Goal: Transaction & Acquisition: Purchase product/service

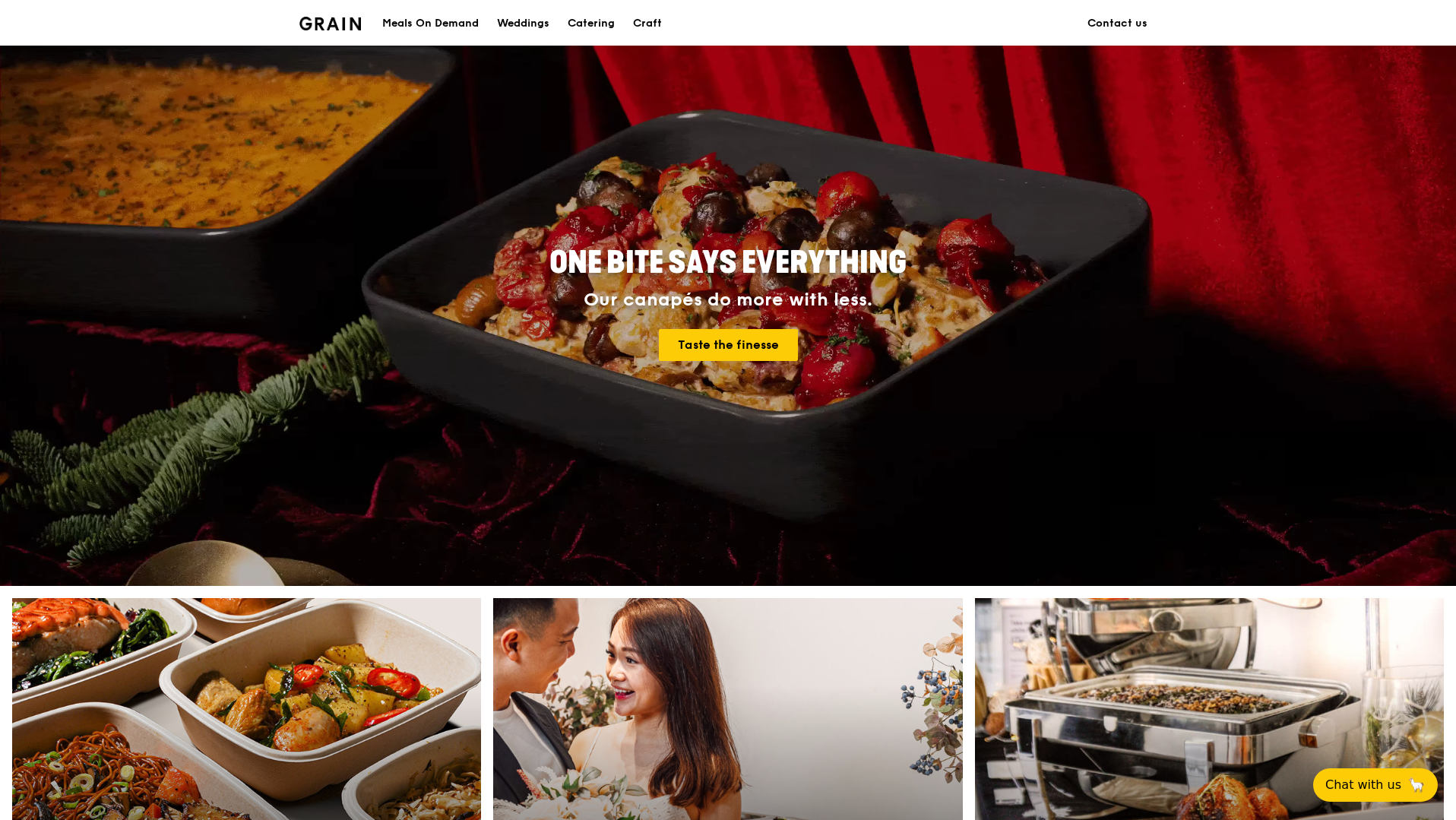
scroll to position [33, 0]
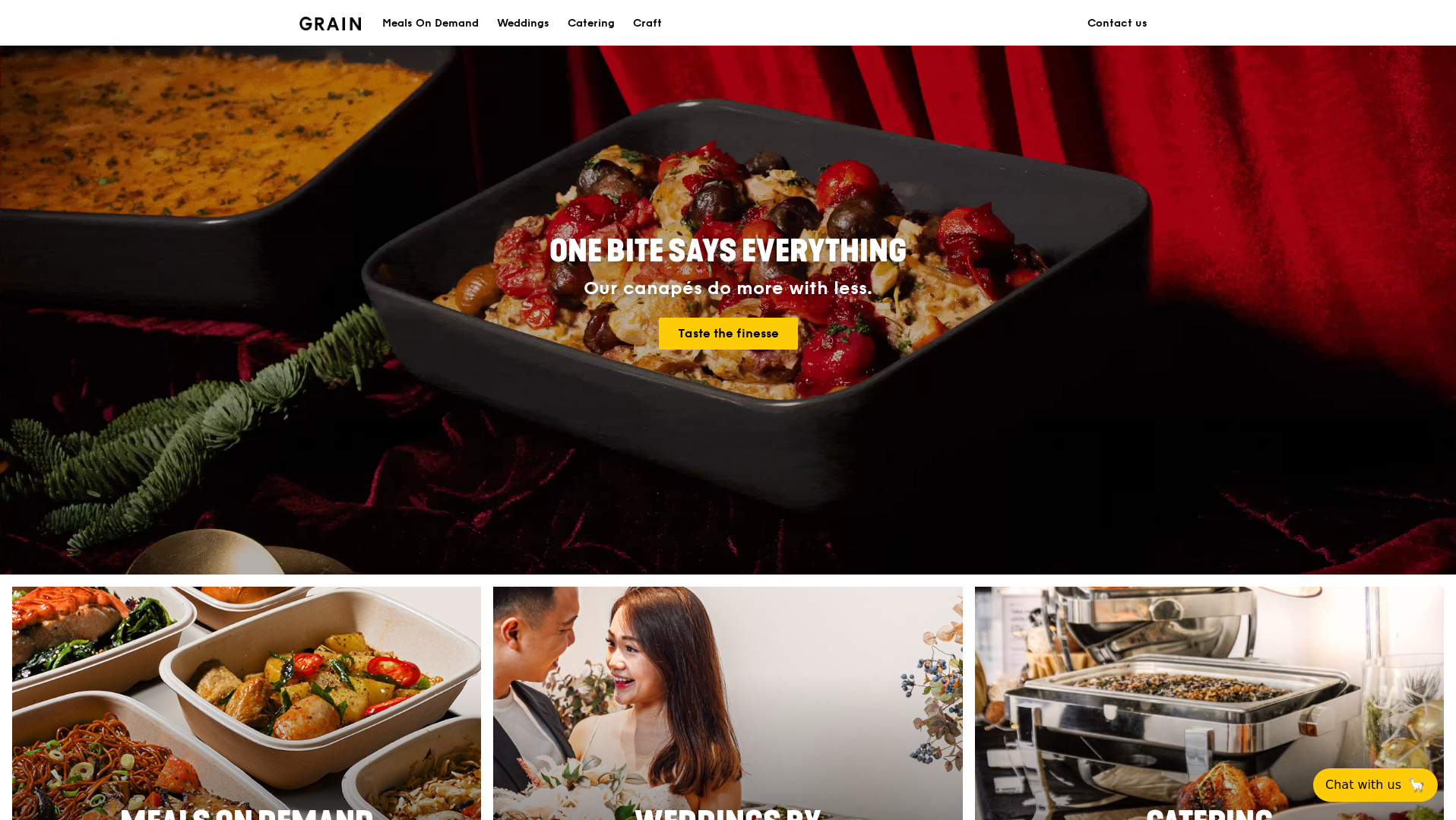
click at [348, 33] on h1 "Grain logo" at bounding box center [330, 22] width 61 height 46
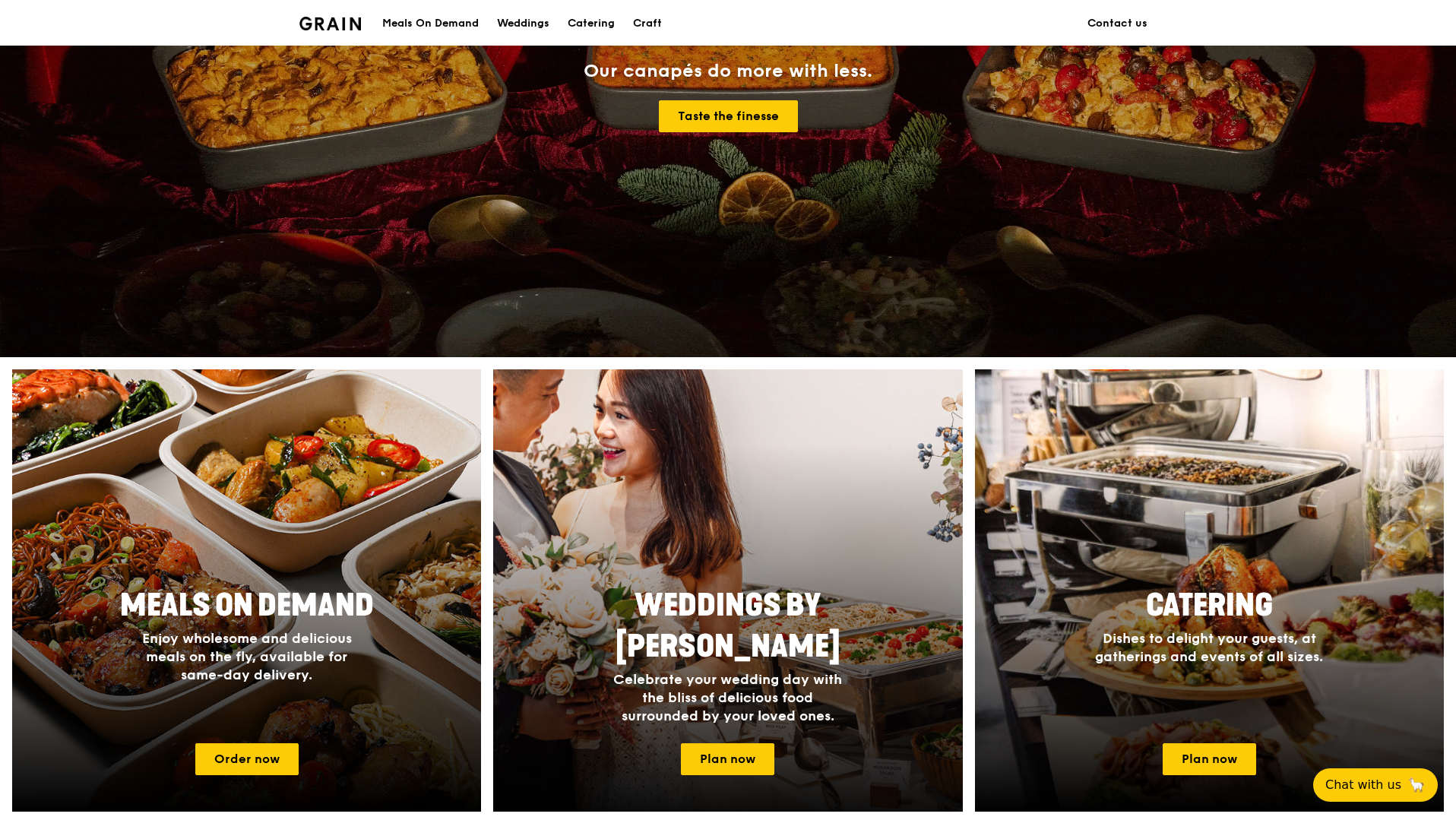
scroll to position [286, 0]
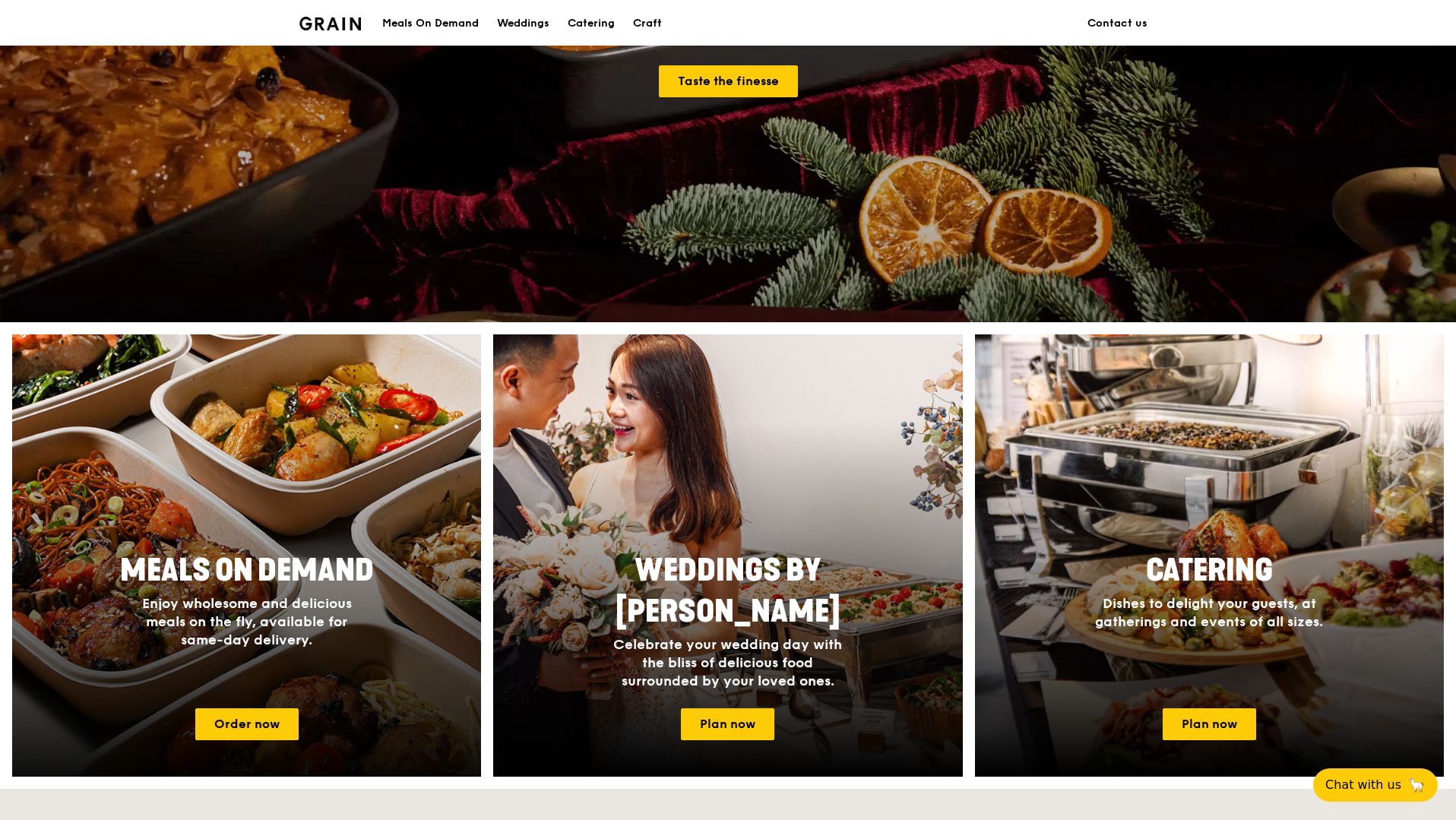
click at [282, 467] on div at bounding box center [246, 555] width 516 height 486
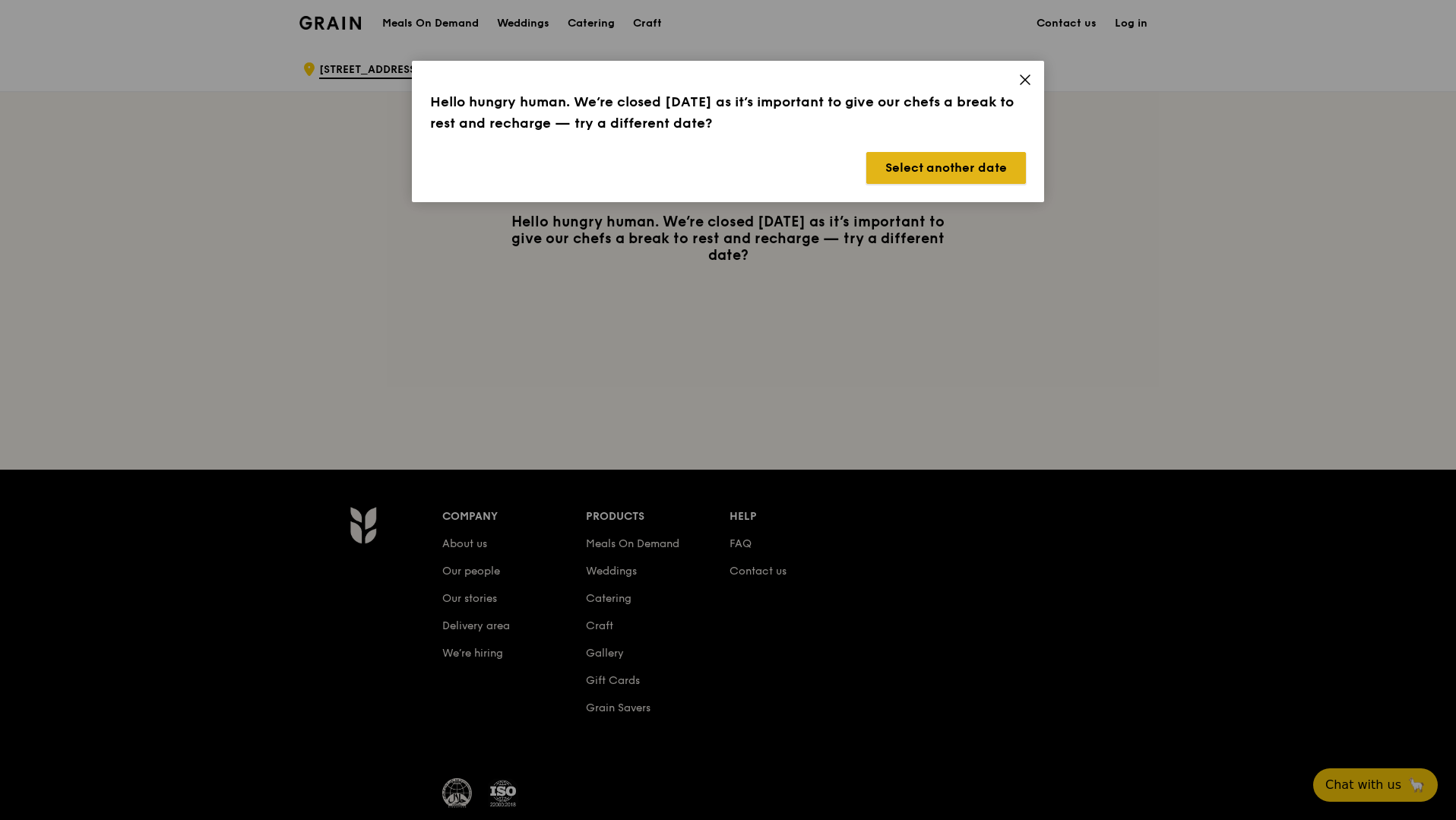
click at [967, 158] on button "Select another date" at bounding box center [945, 167] width 159 height 31
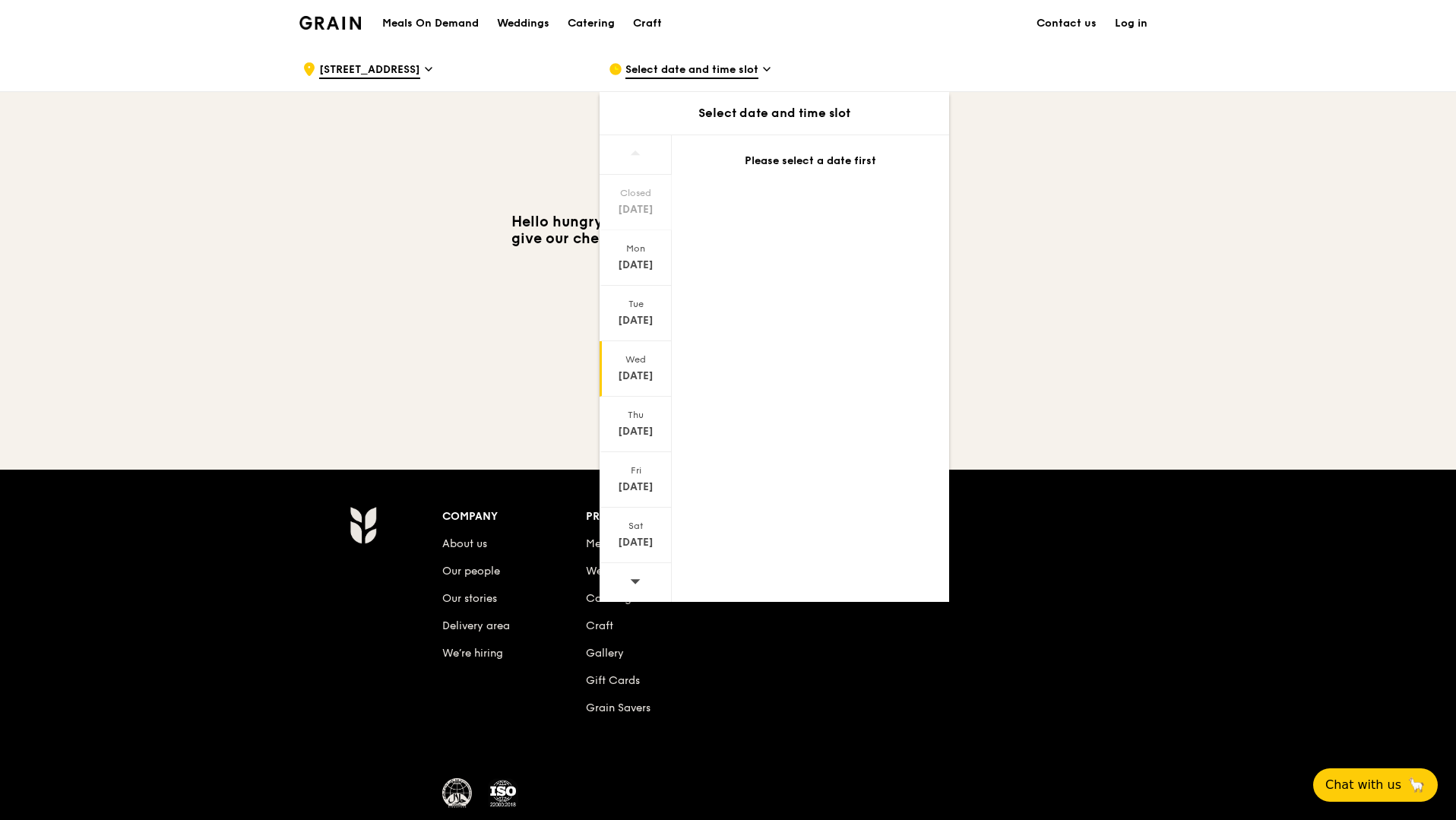
click at [639, 349] on div "[DATE]" at bounding box center [636, 369] width 72 height 56
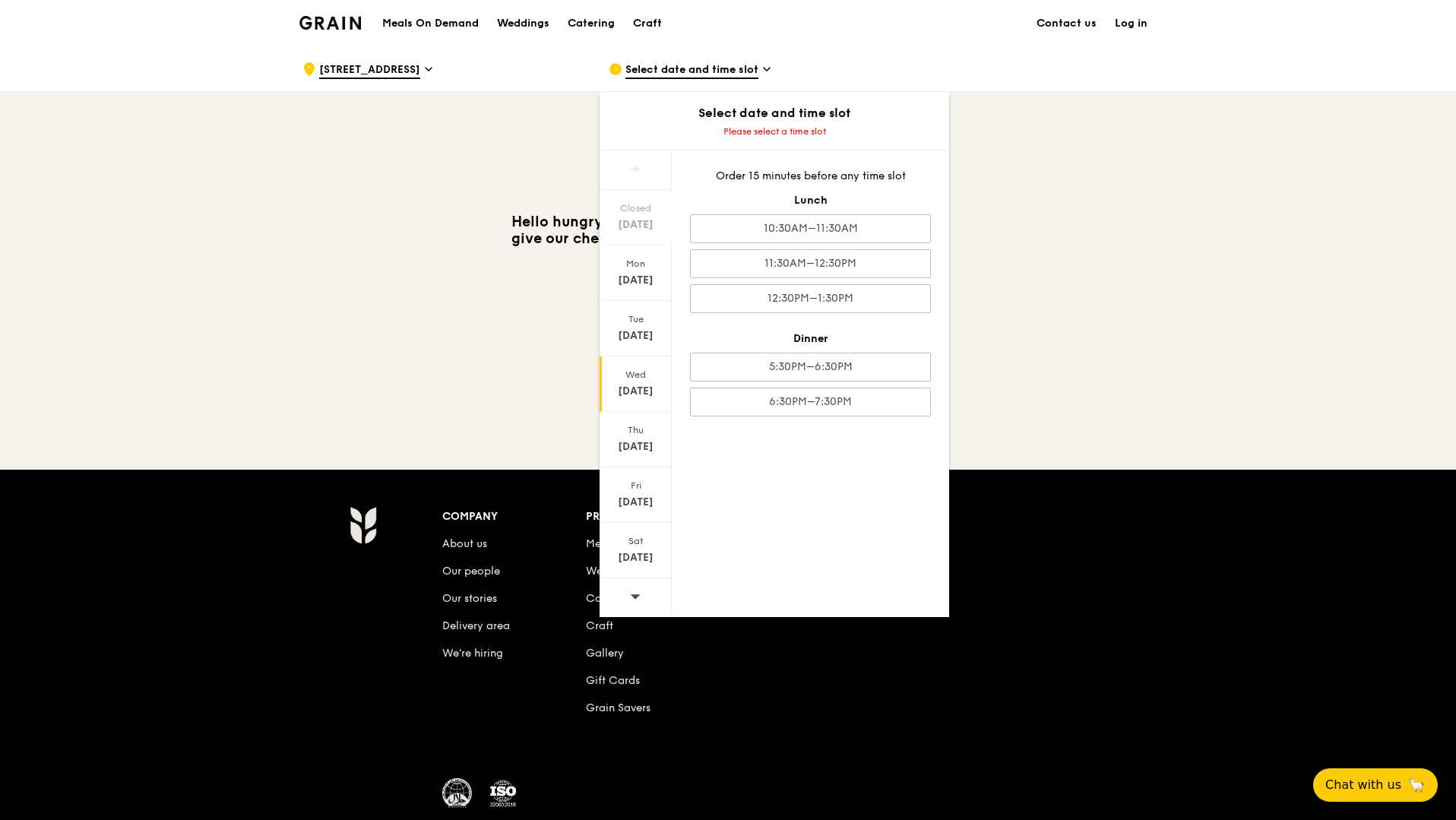
click at [850, 385] on div "Order 15 minutes before any time slot Lunch 10:30AM–11:30AM 11:30AM–12:30PM 12:…" at bounding box center [810, 292] width 277 height 284
click at [852, 413] on div "6:30PM–7:30PM" at bounding box center [810, 402] width 241 height 29
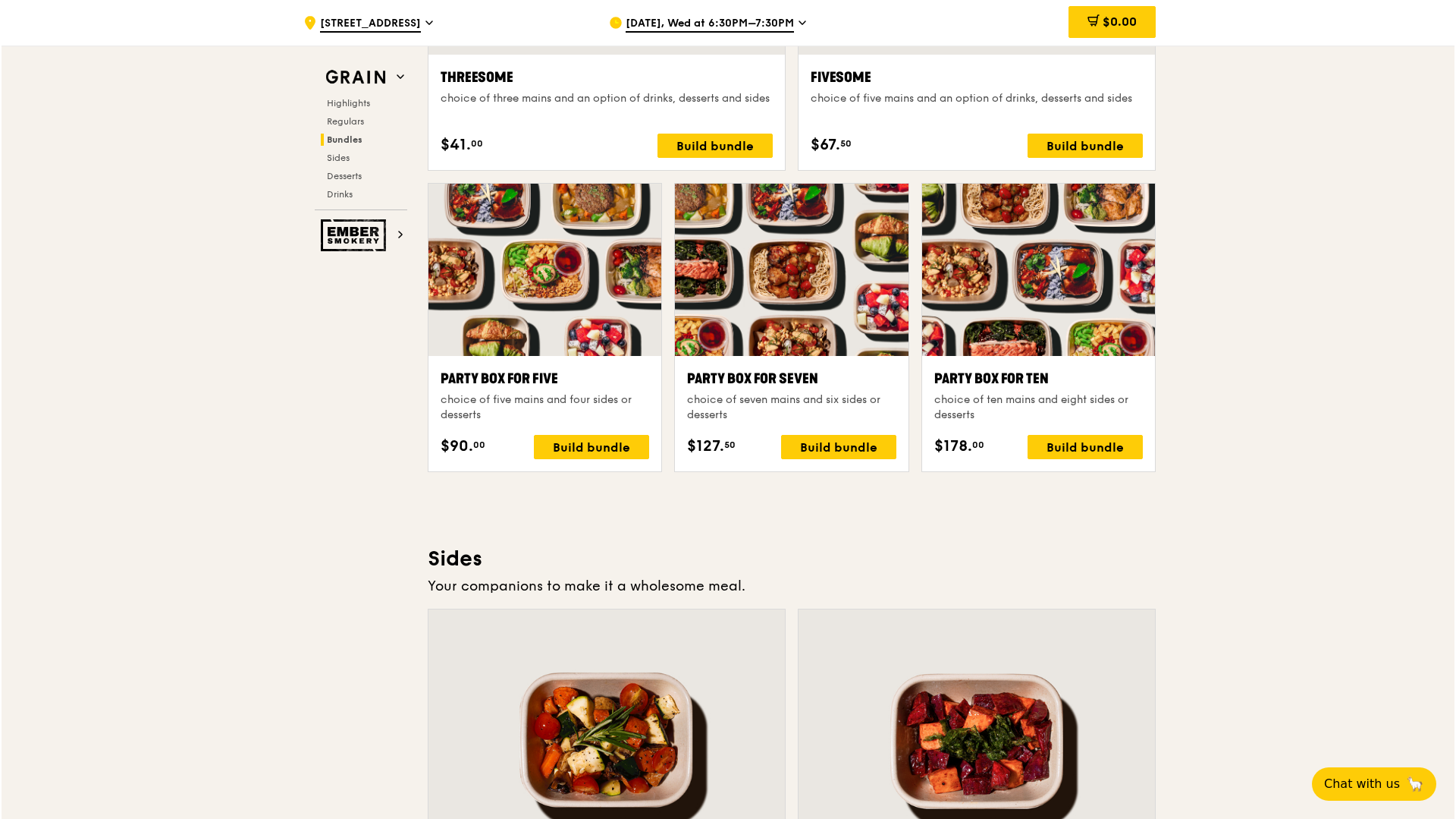
scroll to position [2824, 0]
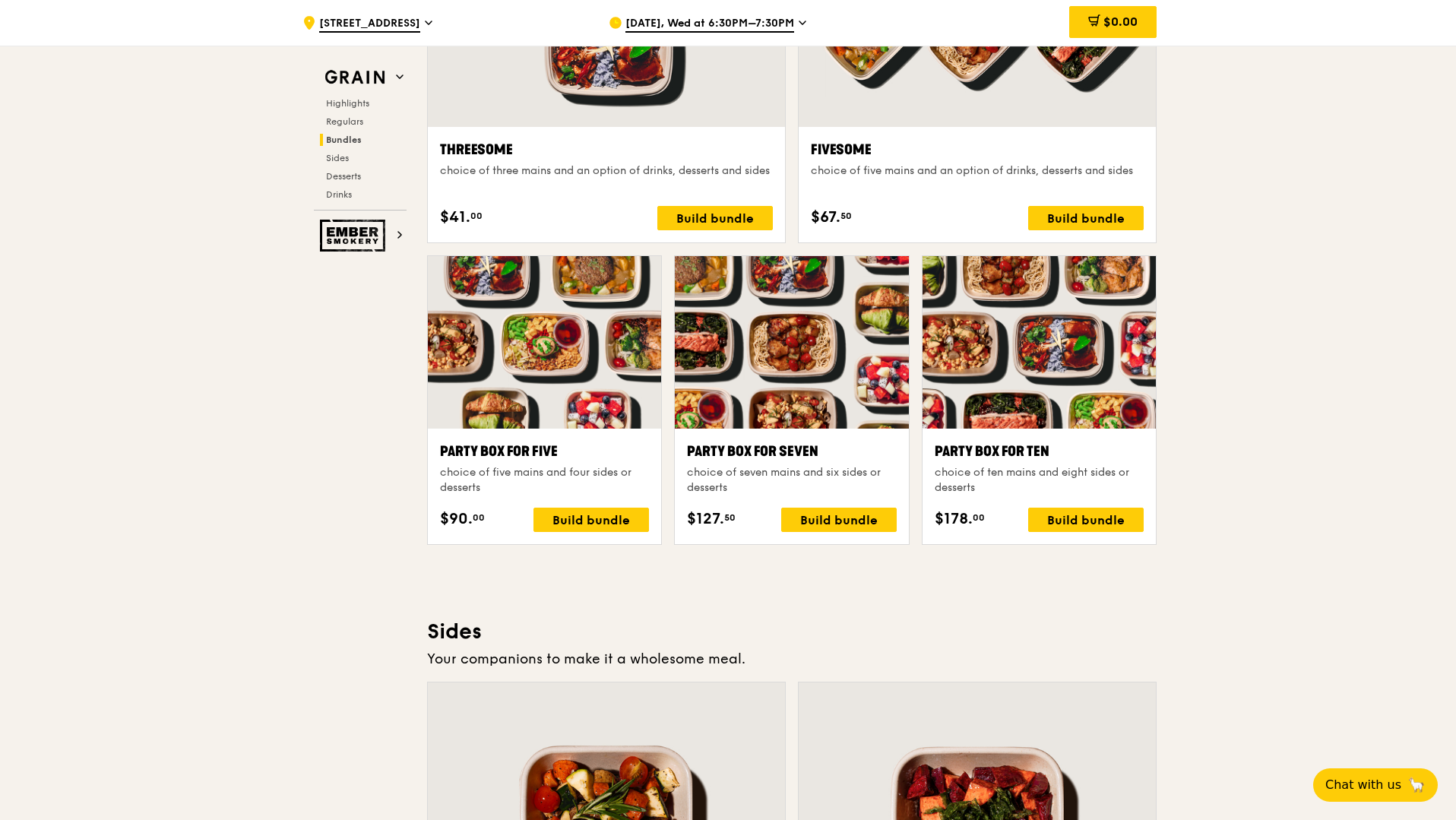
click at [1079, 438] on div "Party Box for Ten choice of ten mains and eight sides or desserts $178. 00 Buil…" at bounding box center [1039, 486] width 233 height 115
click at [1087, 526] on div "Build bundle" at bounding box center [1085, 519] width 115 height 24
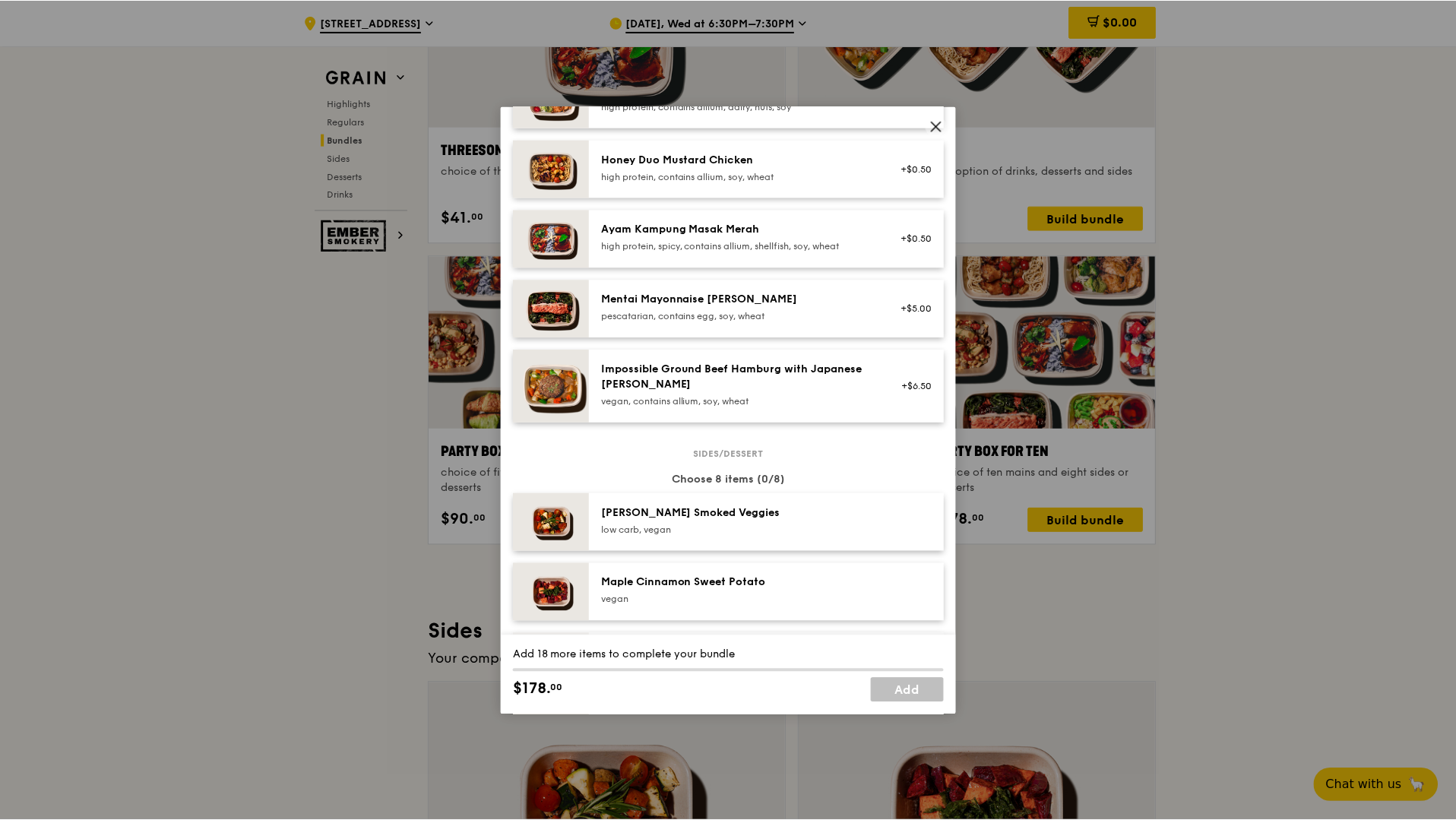
scroll to position [464, 0]
click at [937, 120] on icon at bounding box center [937, 126] width 13 height 13
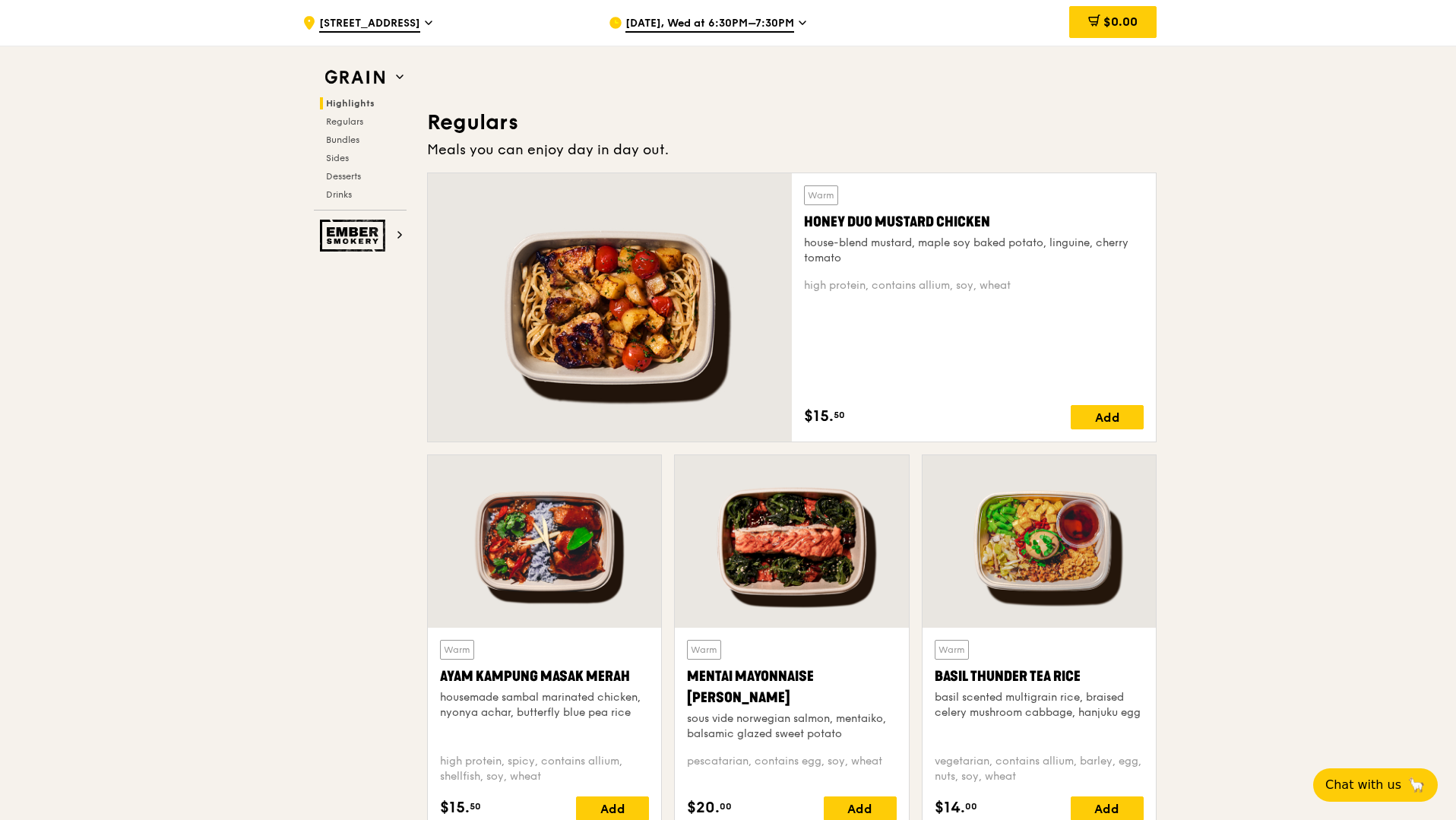
scroll to position [949, 0]
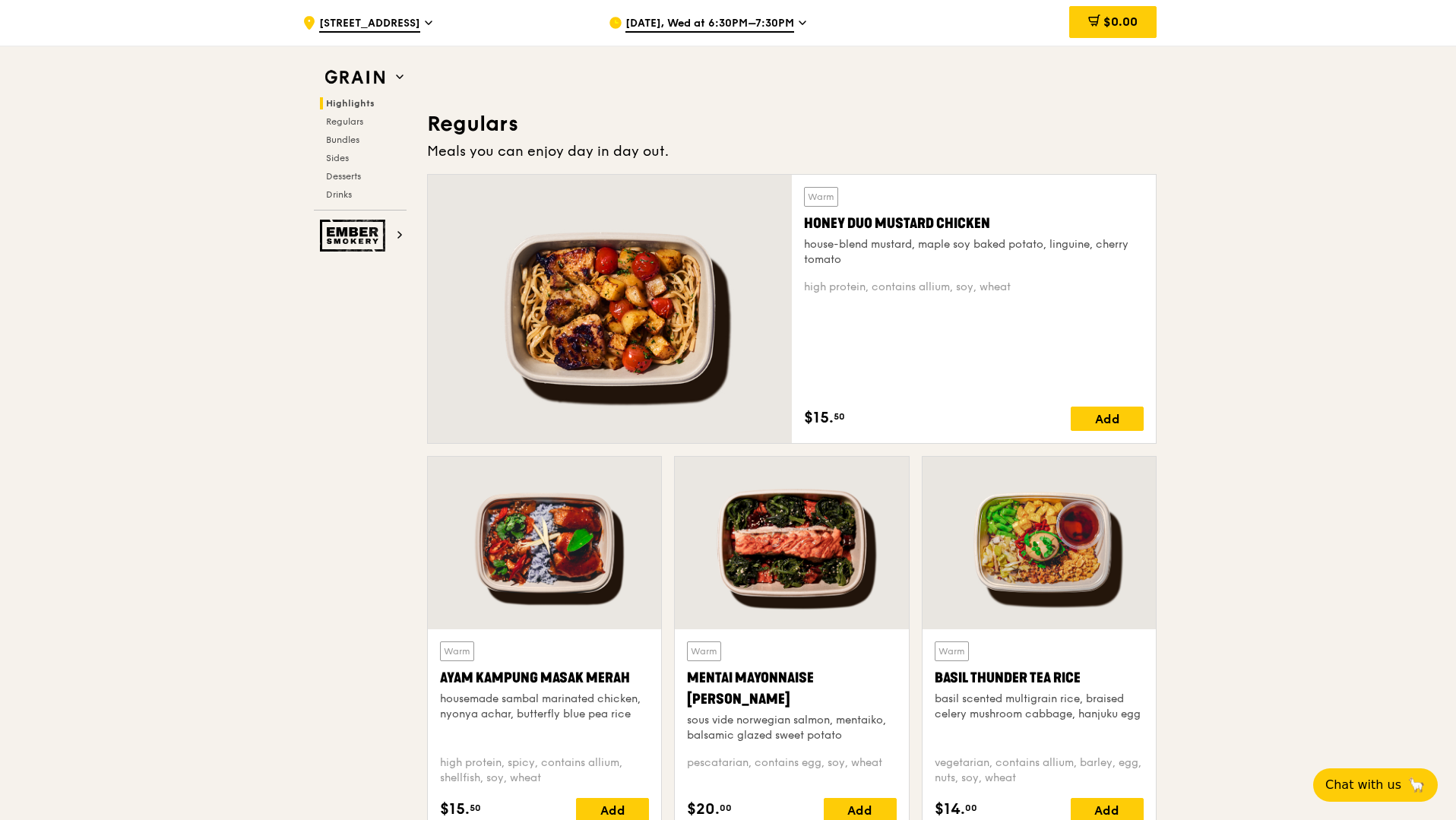
click at [827, 571] on div at bounding box center [791, 543] width 233 height 173
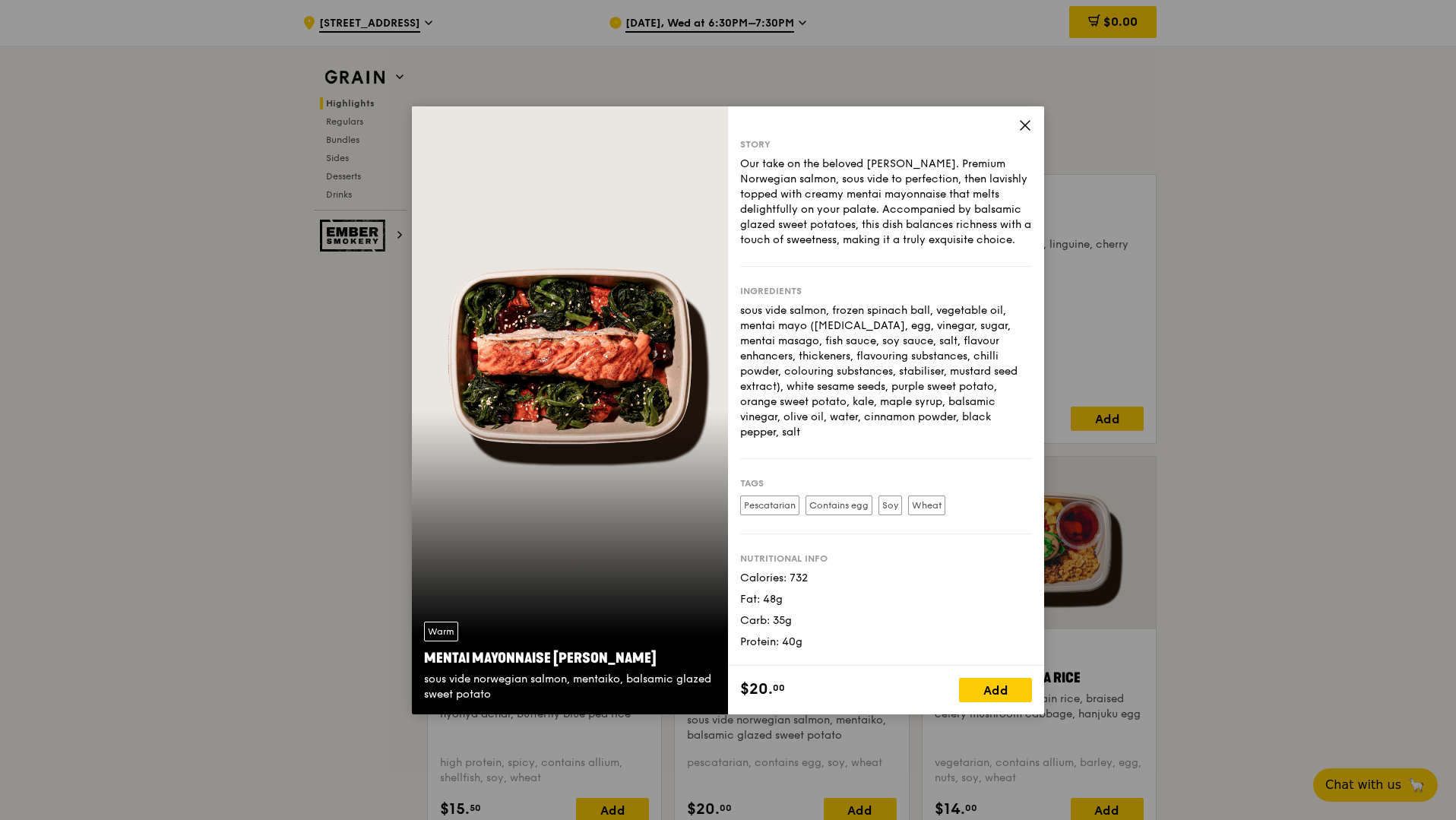
scroll to position [1087, 0]
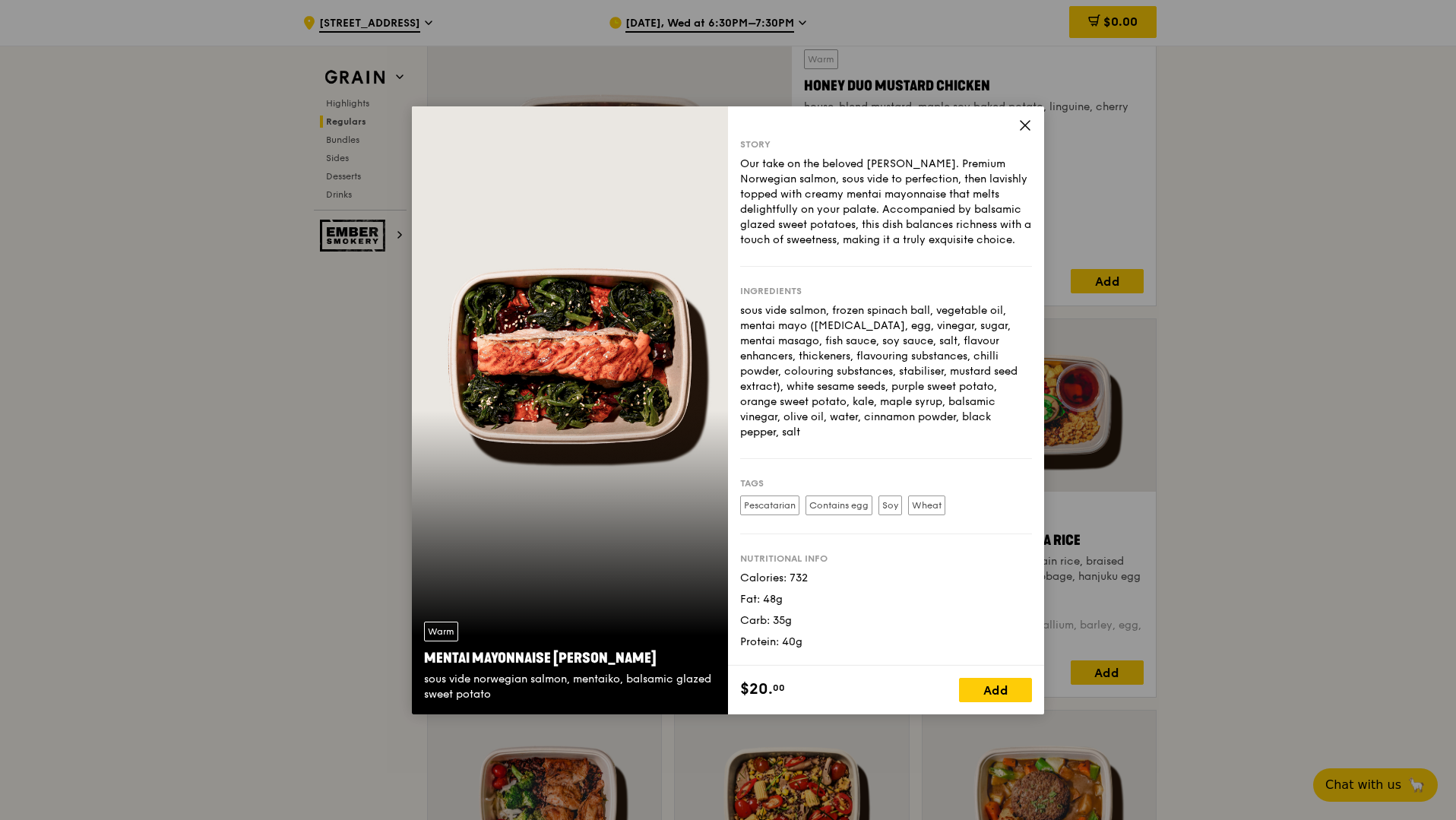
click at [604, 384] on div "Warm Mentai Mayonnaise Aburi Salmon sous vide norwegian salmon, mentaiko, balsa…" at bounding box center [569, 410] width 316 height 608
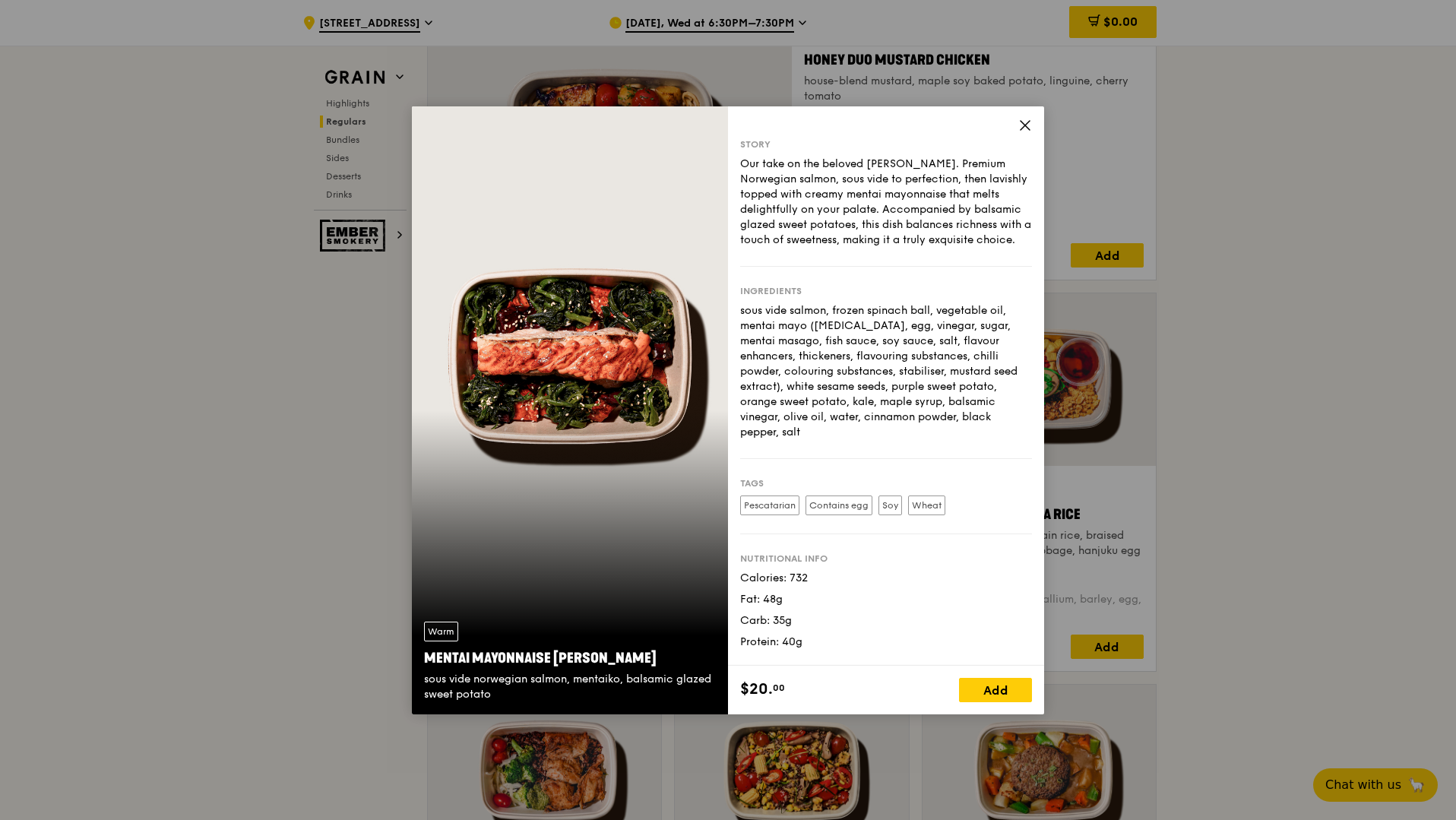
scroll to position [1117, 0]
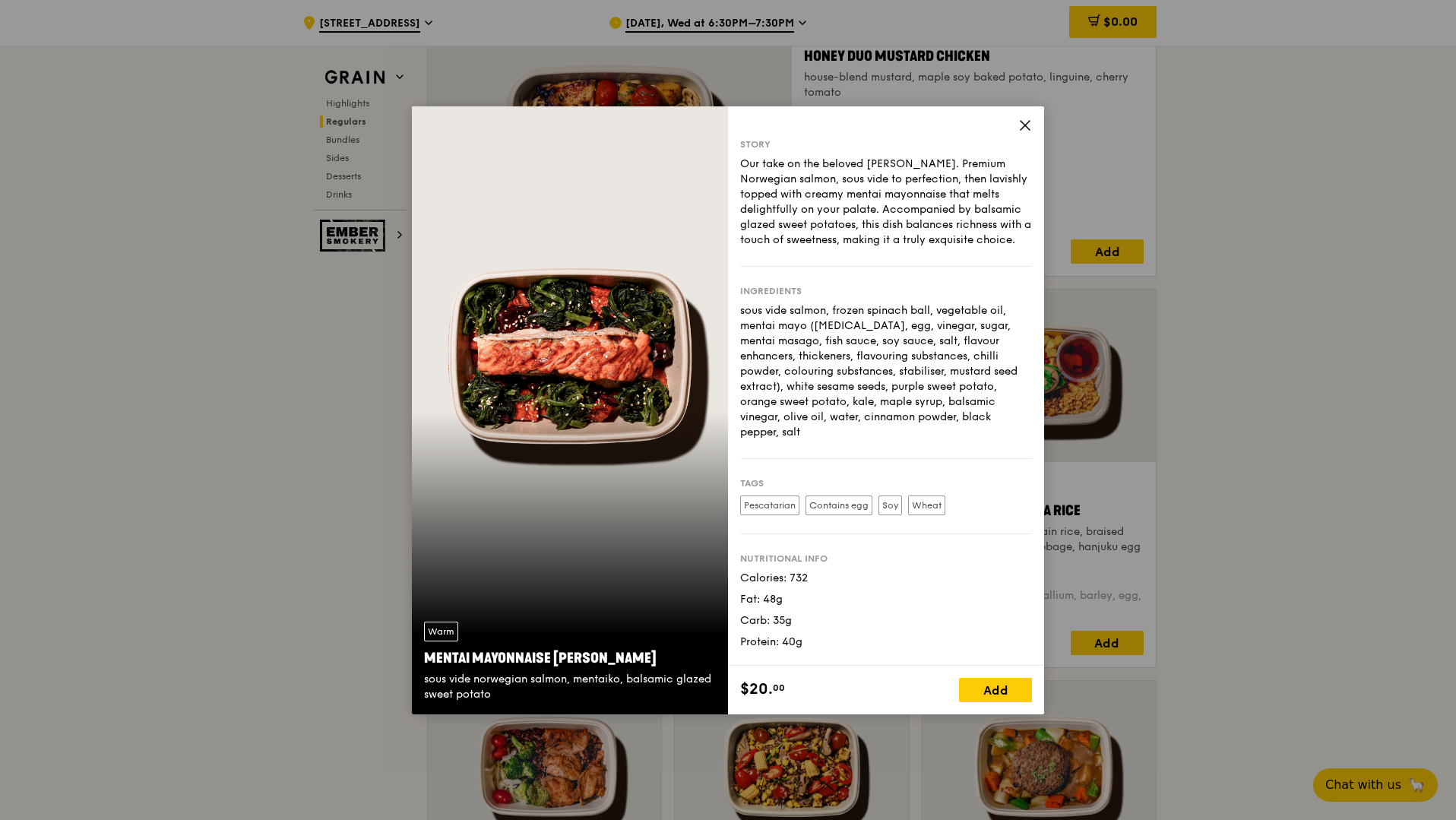
drag, startPoint x: 788, startPoint y: 561, endPoint x: 844, endPoint y: 570, distance: 56.7
click at [844, 571] on div "Calories: 732 Fat: 48g Carb: 35g Protein: 40g" at bounding box center [886, 611] width 291 height 79
click at [813, 571] on div "Calories: 732" at bounding box center [886, 578] width 291 height 15
click at [812, 571] on div "Calories: 732" at bounding box center [886, 578] width 291 height 15
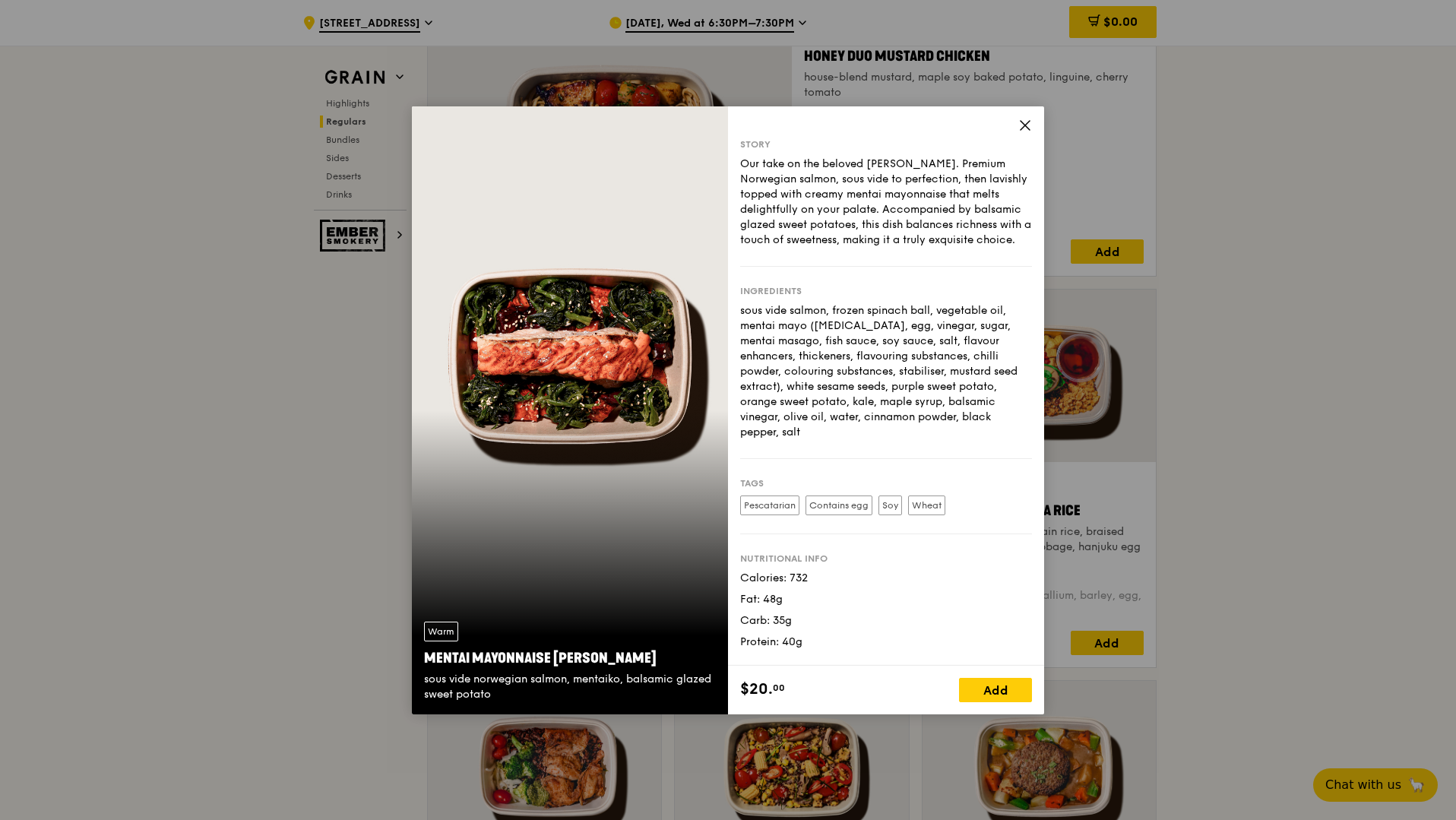
click at [860, 571] on div "Calories: 732 Fat: 48g Carb: 35g Protein: 40g" at bounding box center [886, 611] width 291 height 79
click at [798, 571] on div "Calories: 732" at bounding box center [886, 578] width 291 height 15
click at [799, 571] on div "Calories: 732" at bounding box center [886, 578] width 291 height 15
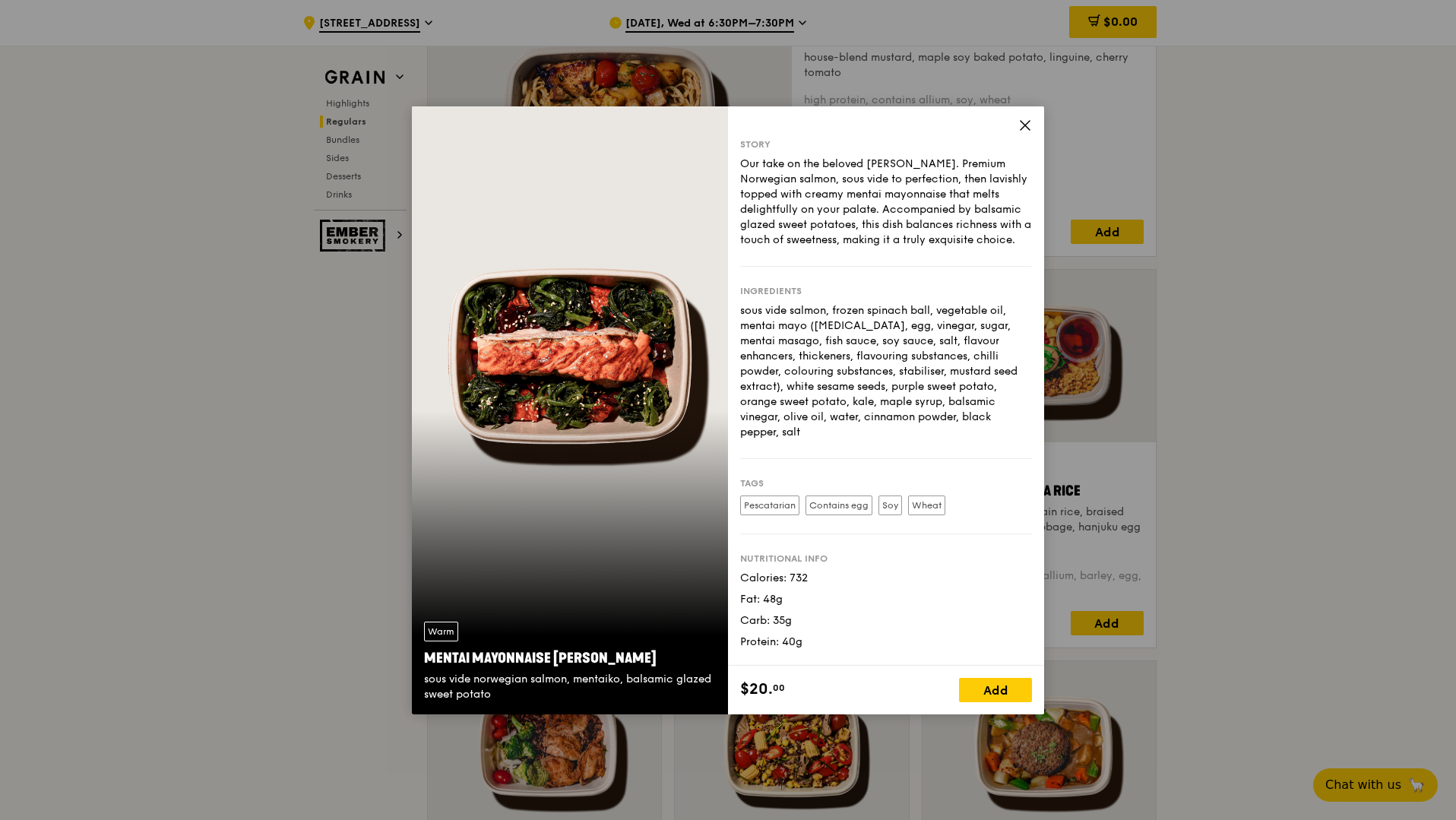
scroll to position [1145, 0]
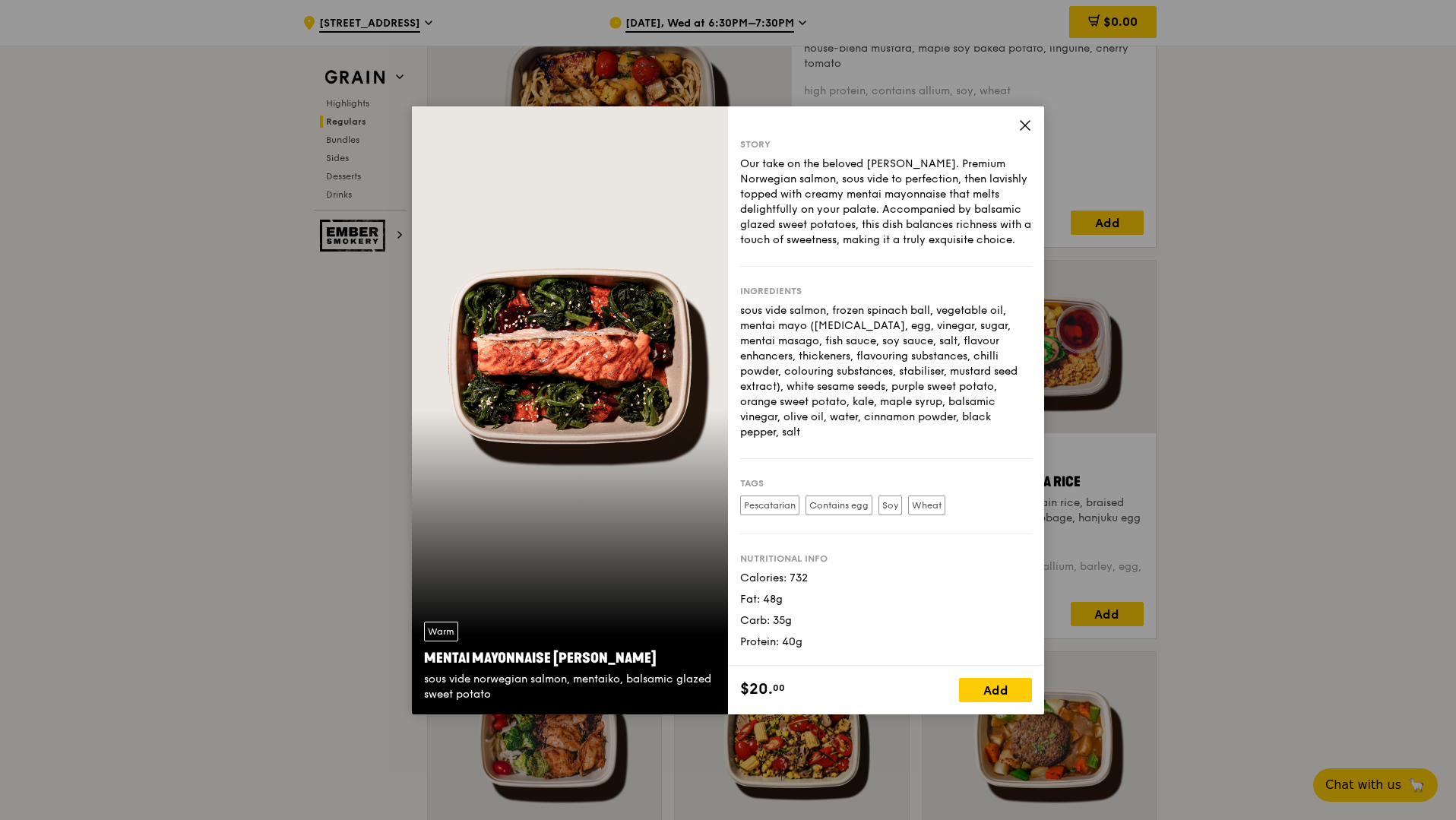
click at [793, 634] on div "Protein: 40g" at bounding box center [886, 641] width 291 height 15
click at [821, 634] on div "Protein: 40g" at bounding box center [886, 641] width 291 height 15
click at [782, 613] on div "Carb: 35g" at bounding box center [886, 620] width 291 height 15
click at [786, 613] on div "Carb: 35g" at bounding box center [886, 620] width 291 height 15
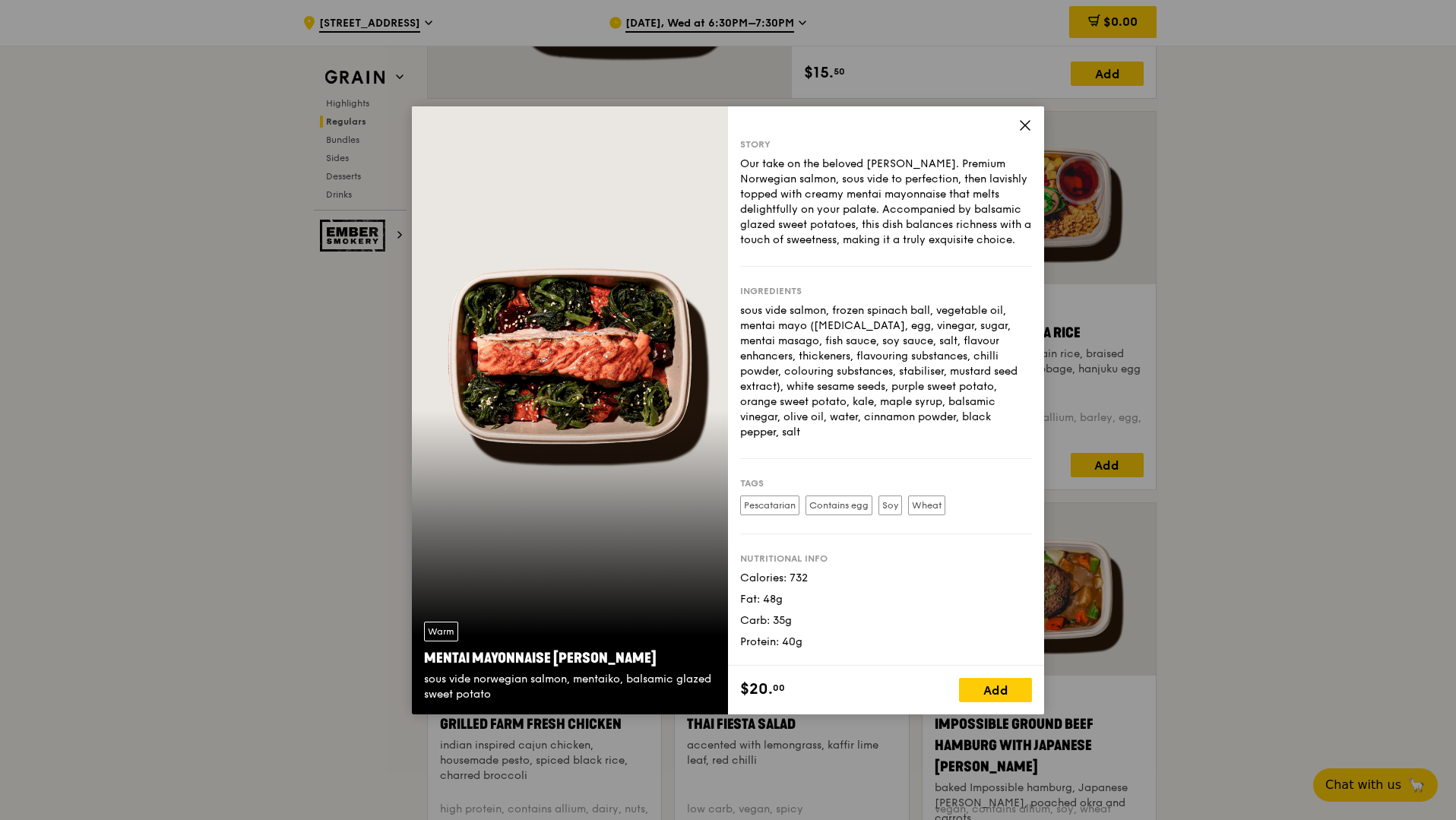
scroll to position [1294, 0]
click at [1020, 130] on icon at bounding box center [1024, 125] width 13 height 13
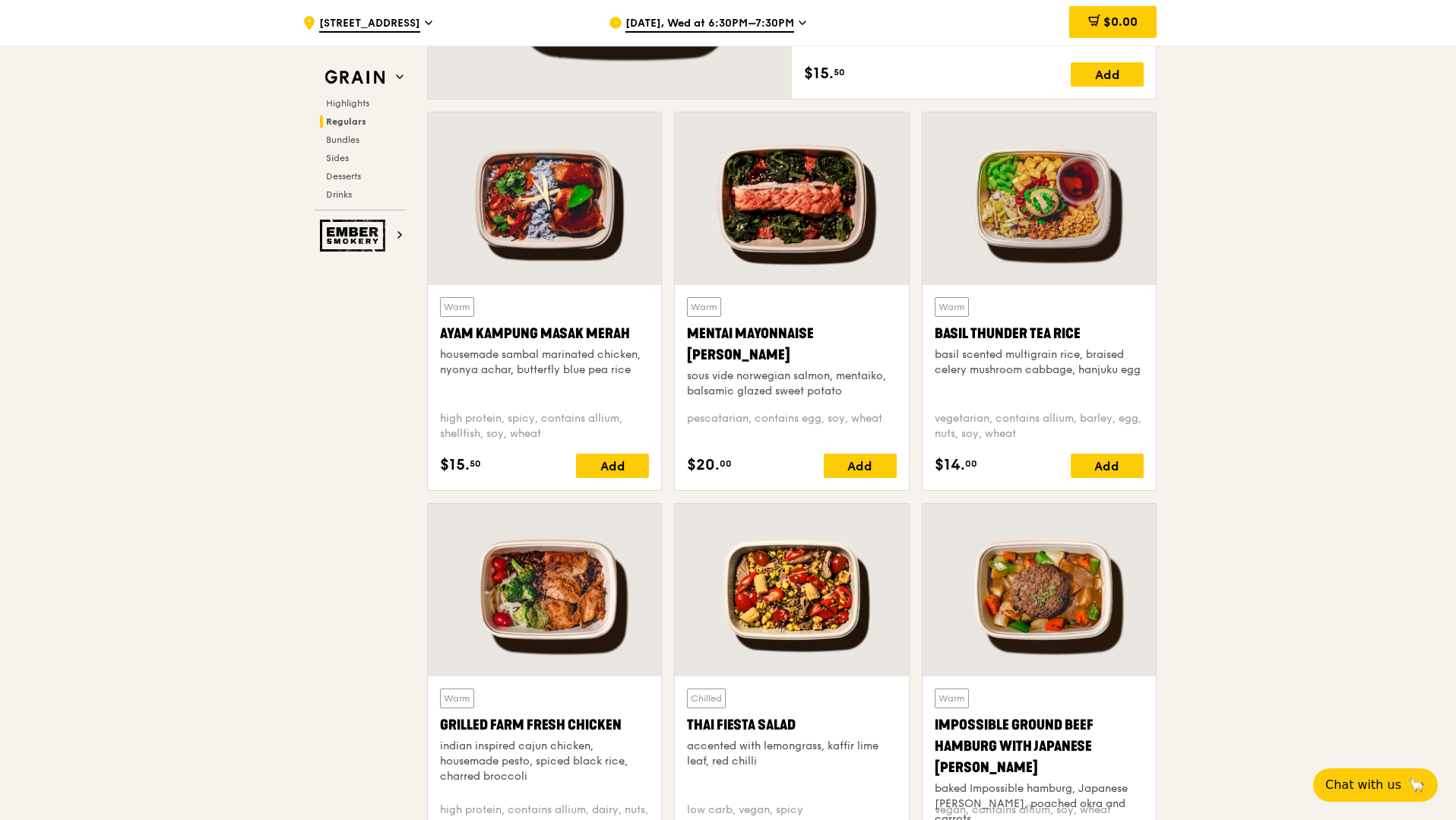
click at [1054, 218] on div at bounding box center [1039, 199] width 233 height 173
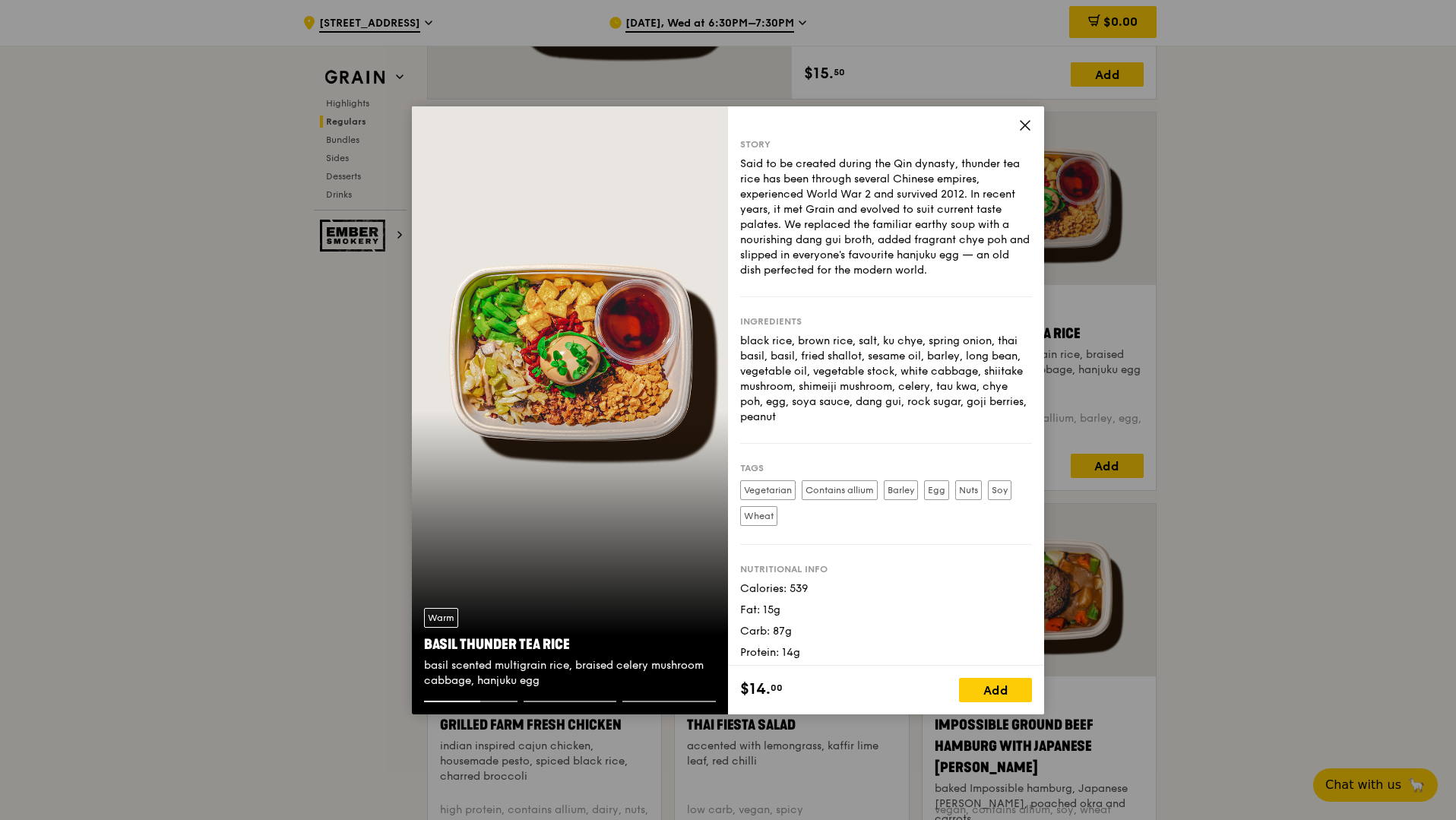
scroll to position [7, 0]
click at [1021, 128] on icon at bounding box center [1024, 125] width 13 height 13
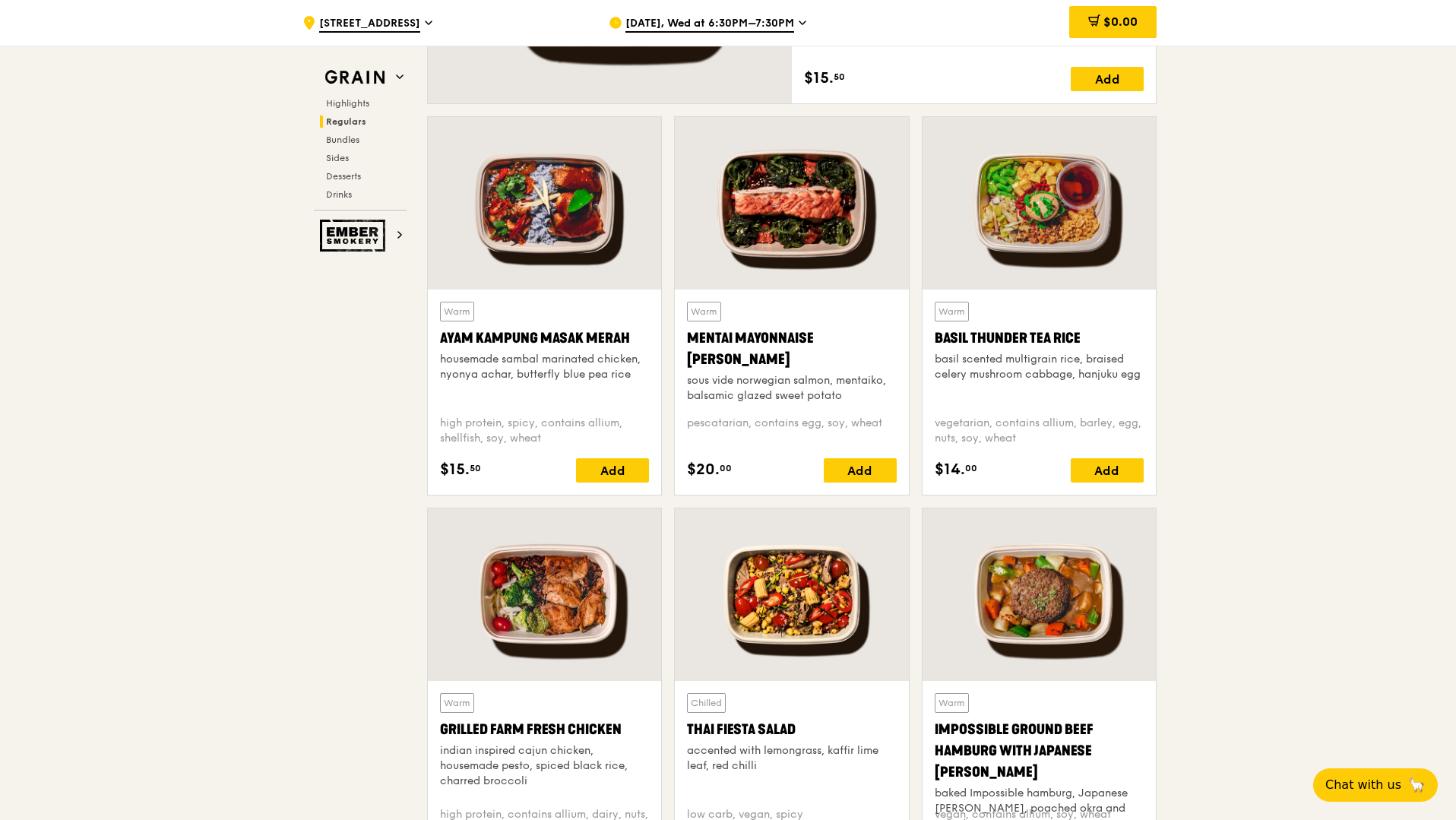
scroll to position [1288, 0]
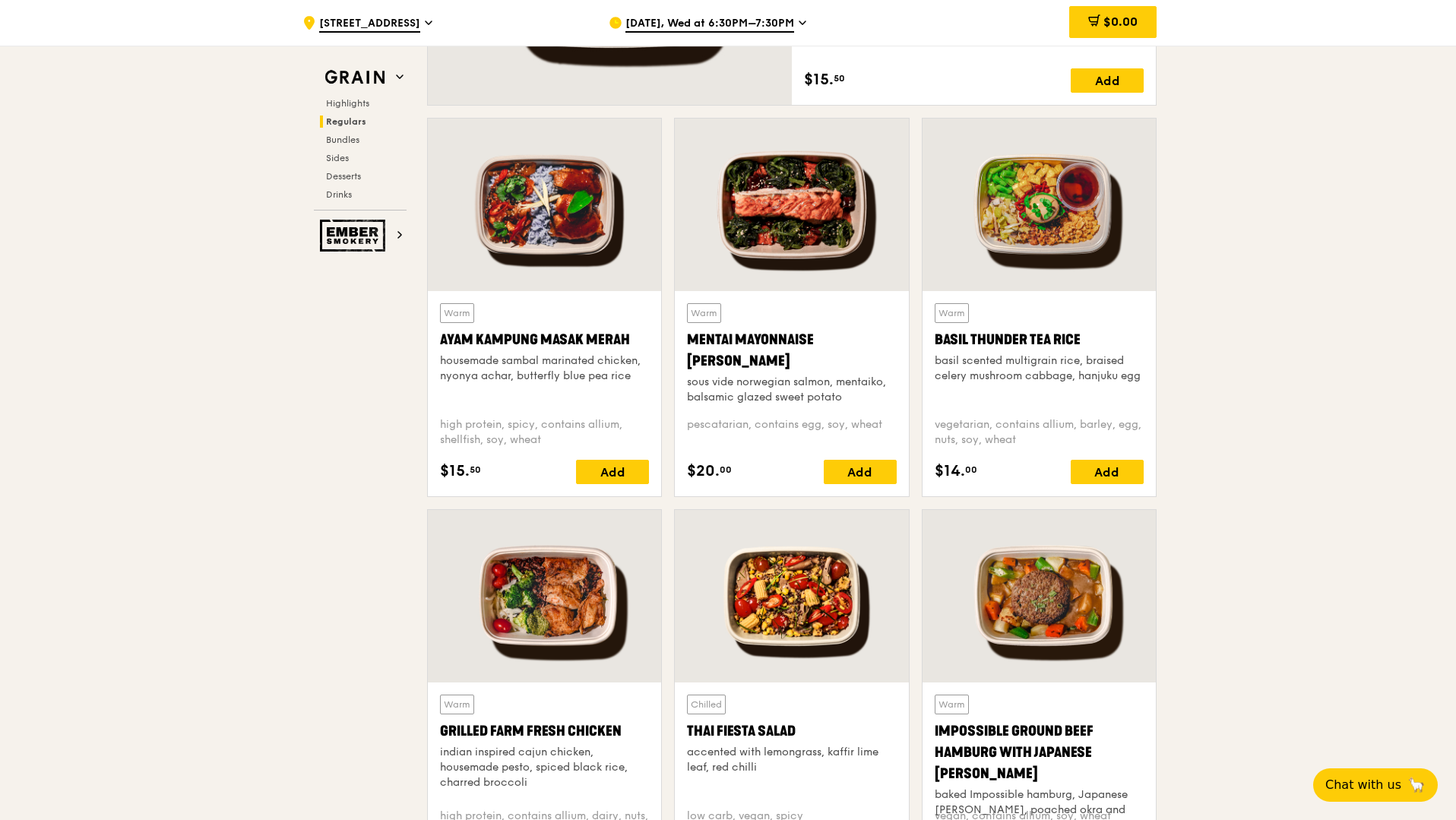
click at [658, 218] on div at bounding box center [544, 205] width 233 height 173
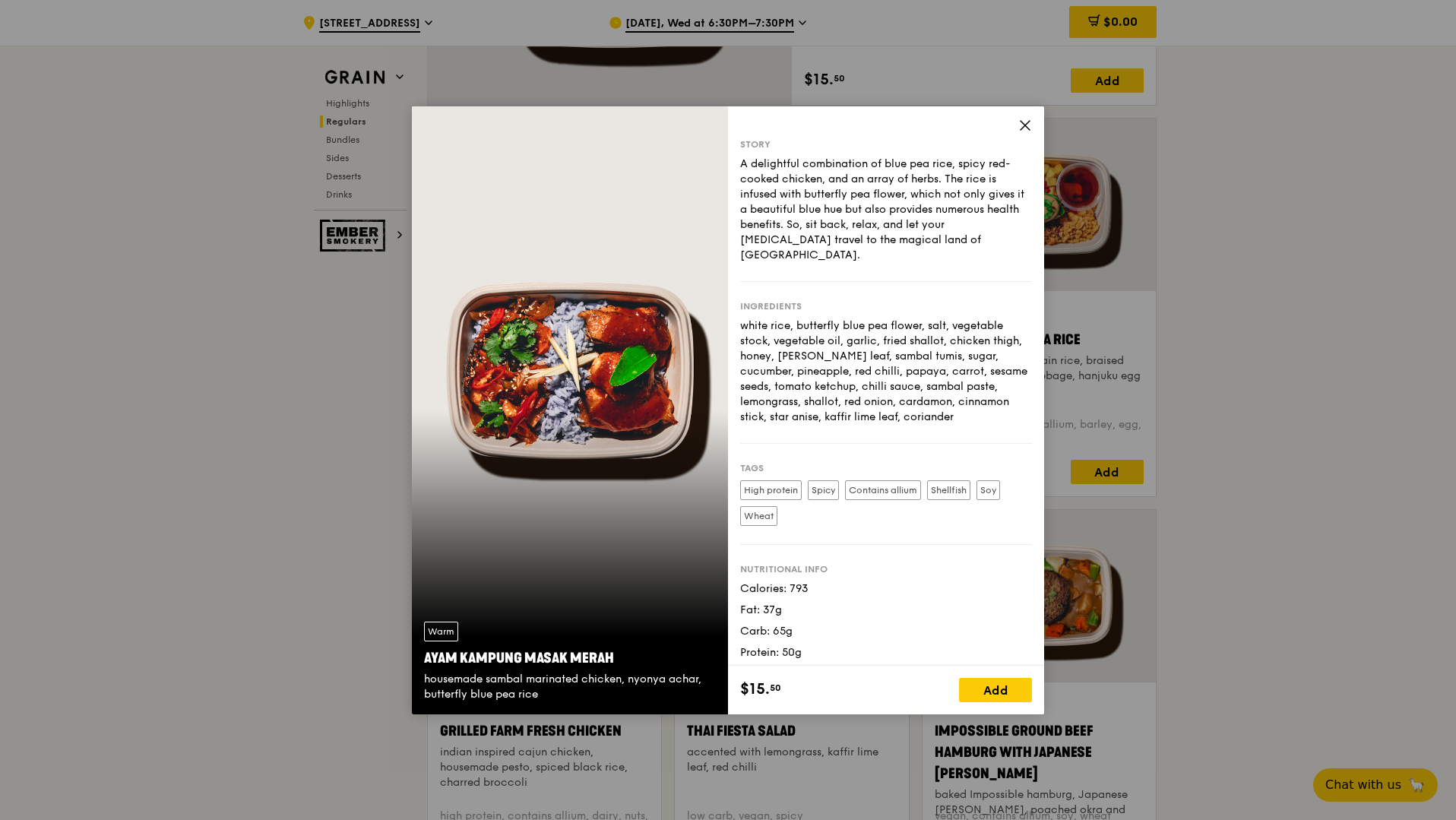
click at [1025, 120] on icon at bounding box center [1024, 125] width 13 height 13
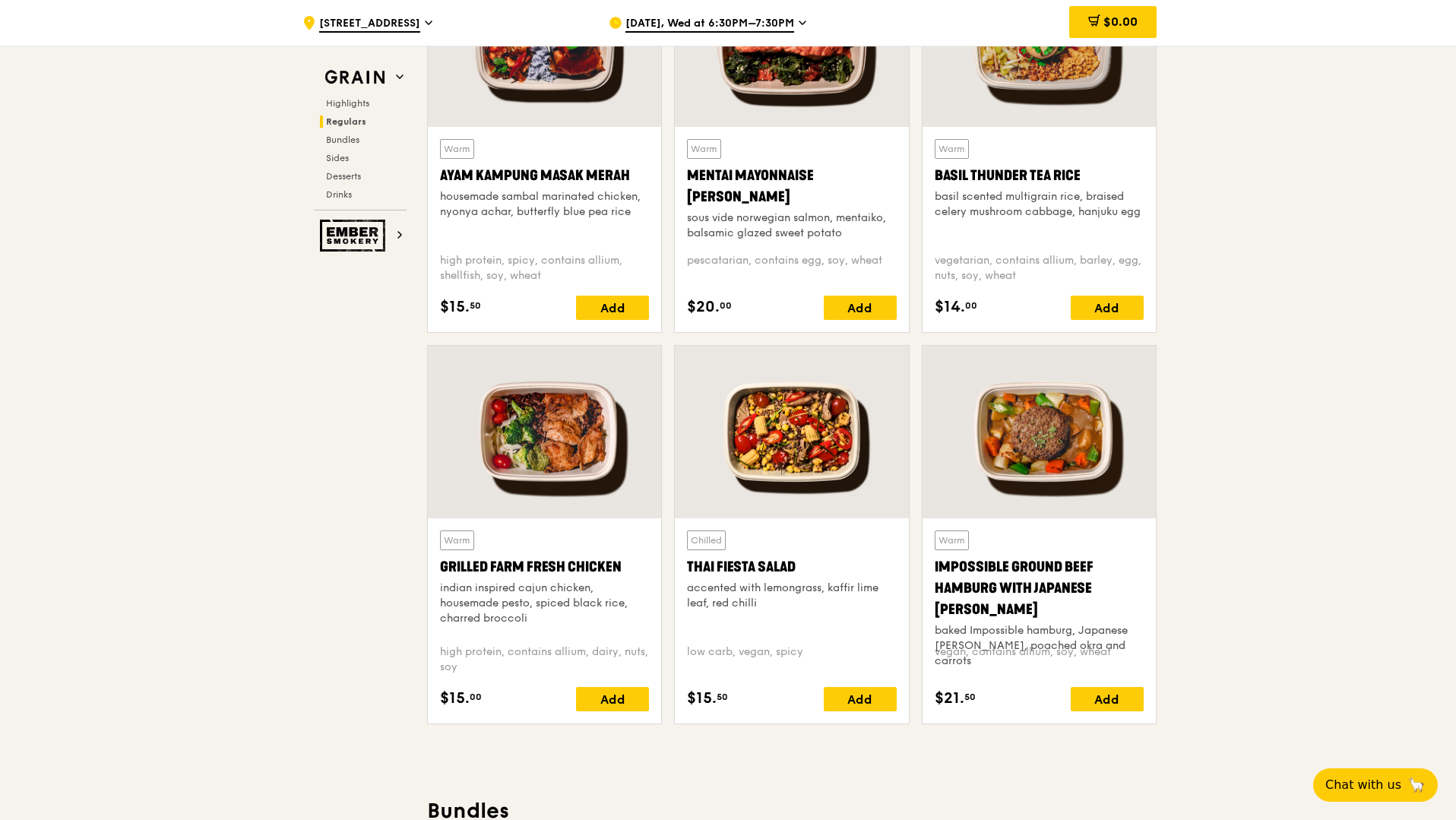
scroll to position [1462, 0]
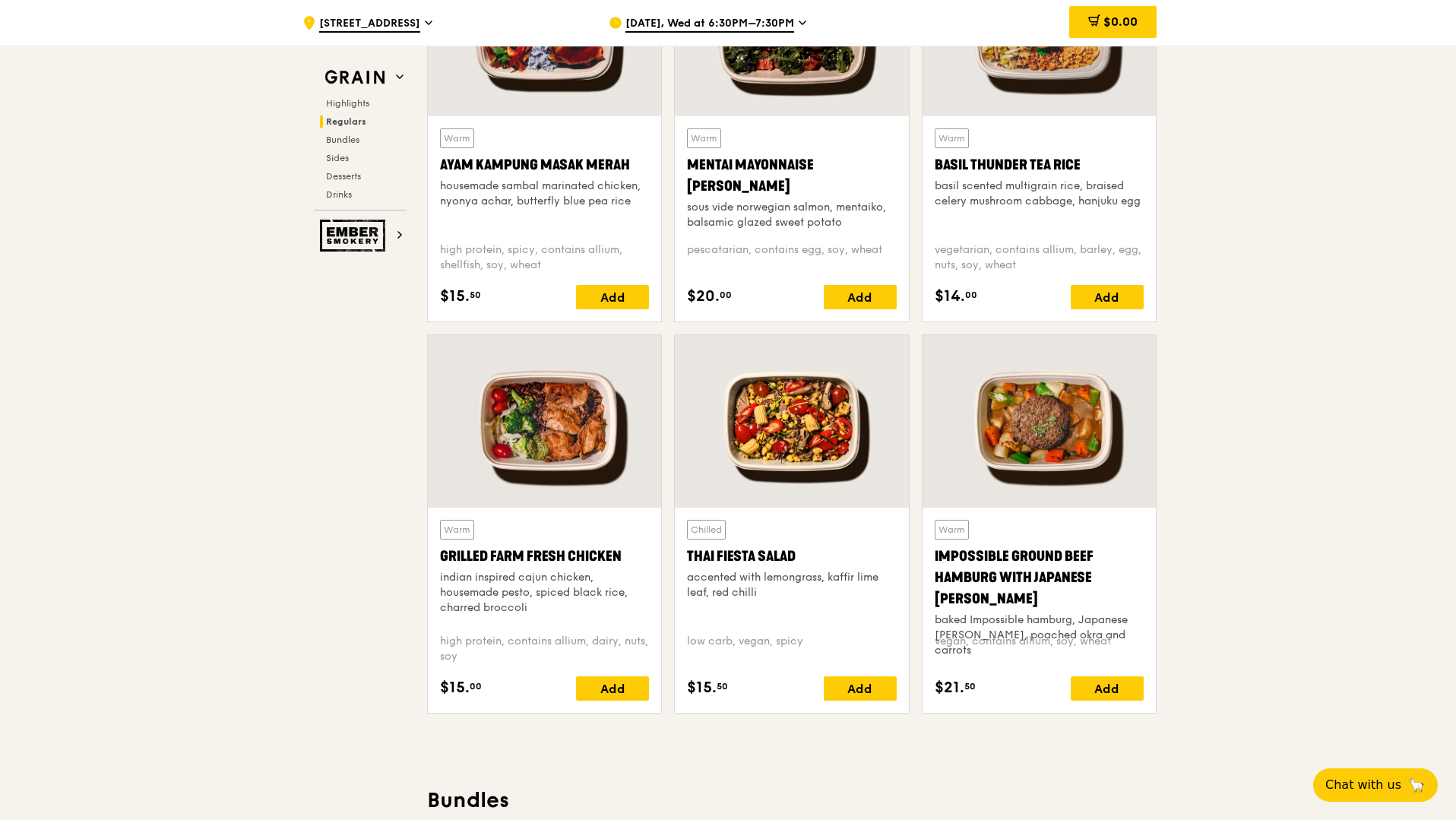
click at [825, 416] on div at bounding box center [791, 422] width 233 height 173
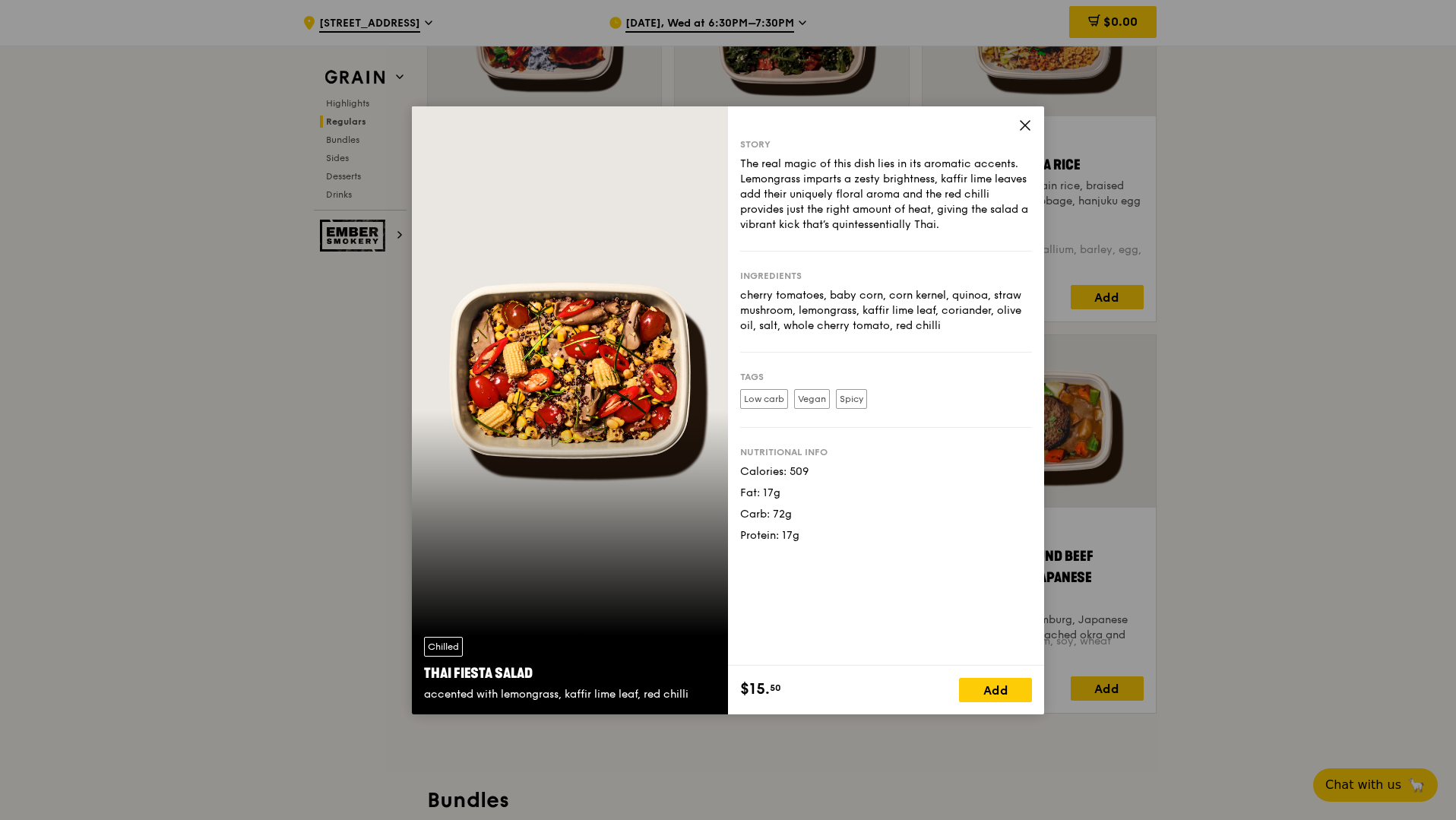
click at [1029, 125] on icon at bounding box center [1024, 125] width 13 height 13
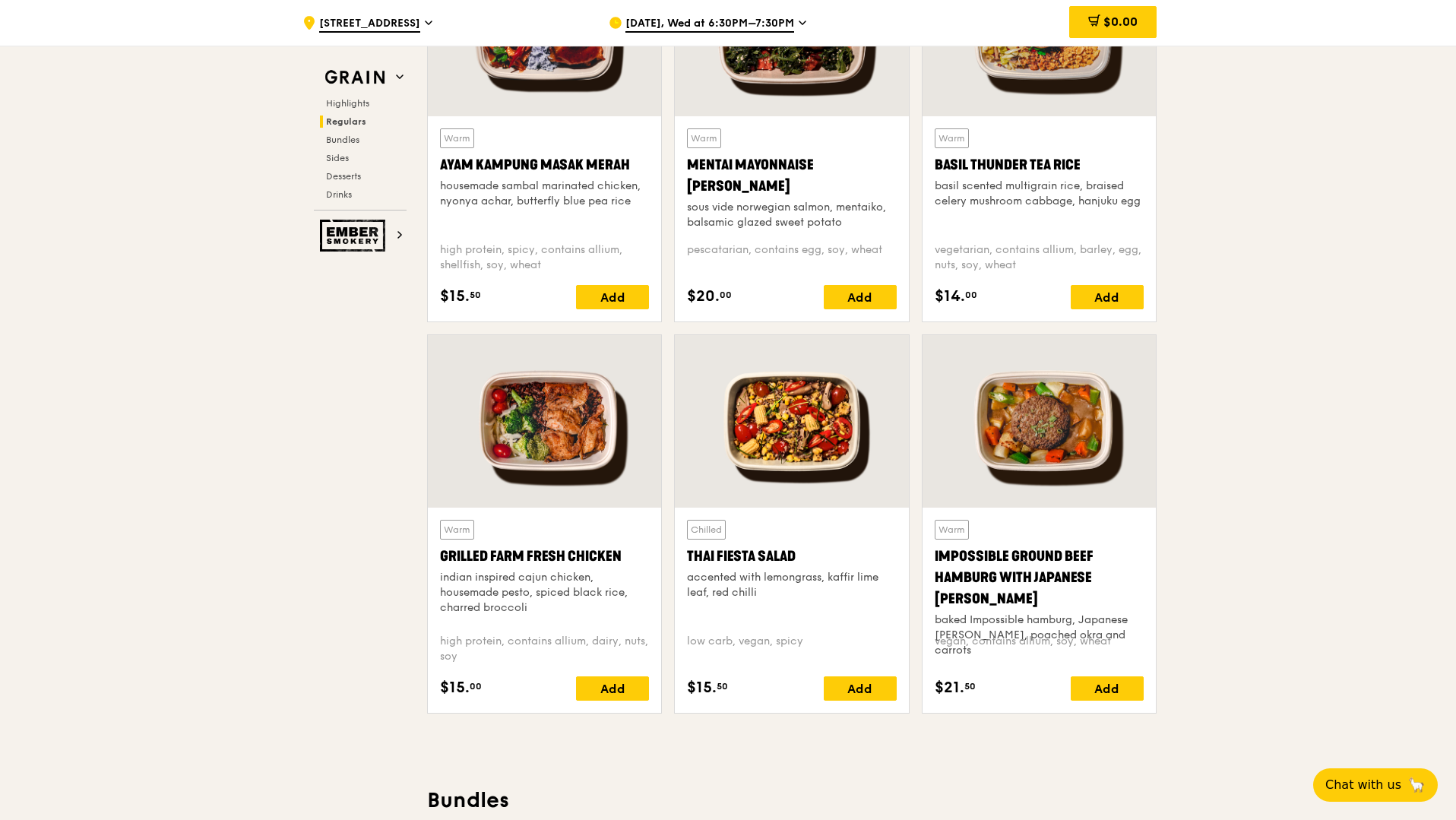
click at [510, 445] on div at bounding box center [544, 422] width 233 height 173
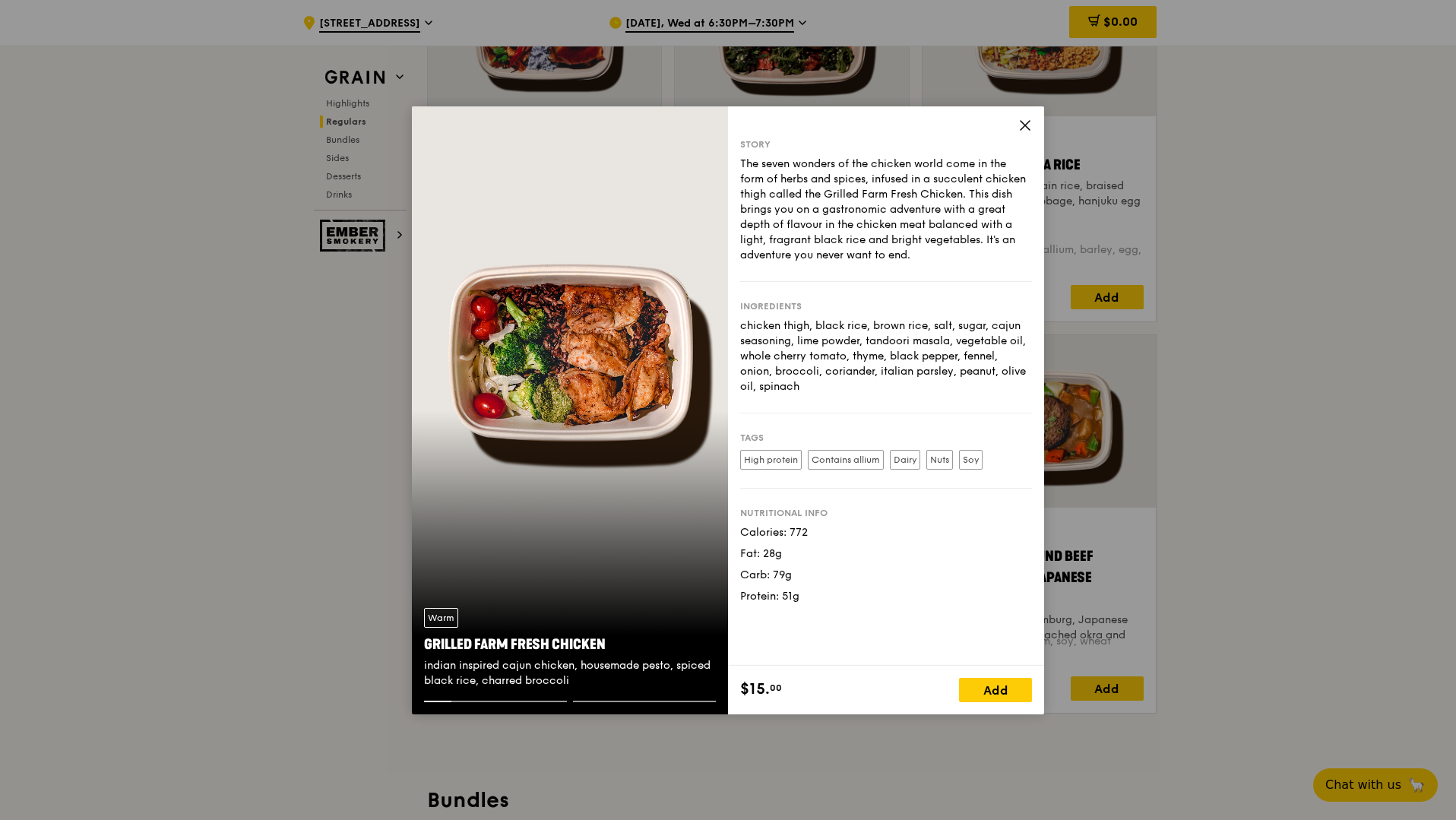
drag, startPoint x: 789, startPoint y: 531, endPoint x: 815, endPoint y: 531, distance: 26.0
click at [815, 531] on div "Calories: 772" at bounding box center [886, 532] width 291 height 15
drag, startPoint x: 773, startPoint y: 575, endPoint x: 798, endPoint y: 580, distance: 25.5
click at [798, 580] on div "Carb: 79g" at bounding box center [886, 575] width 291 height 15
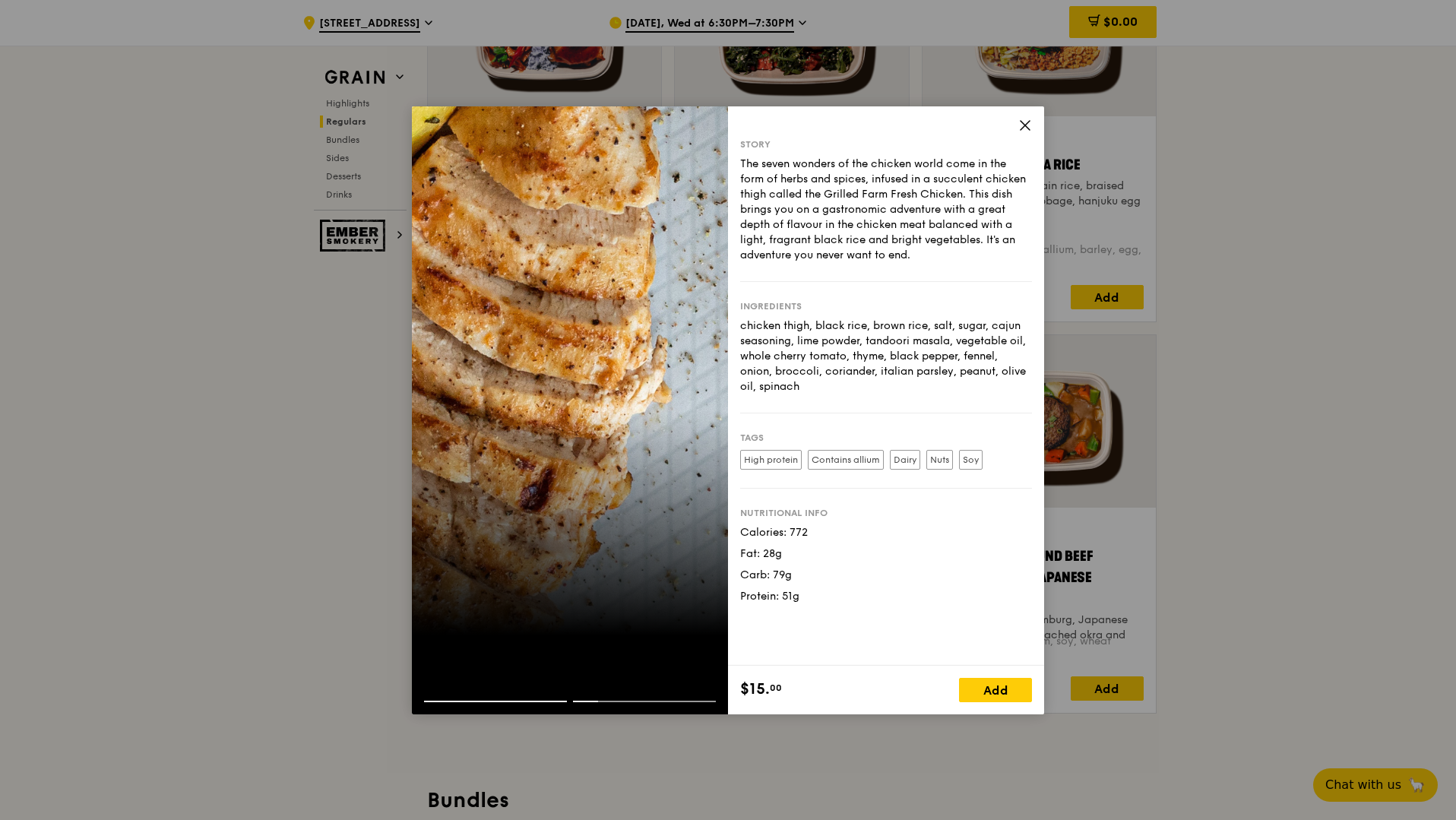
click at [658, 336] on div at bounding box center [569, 410] width 316 height 608
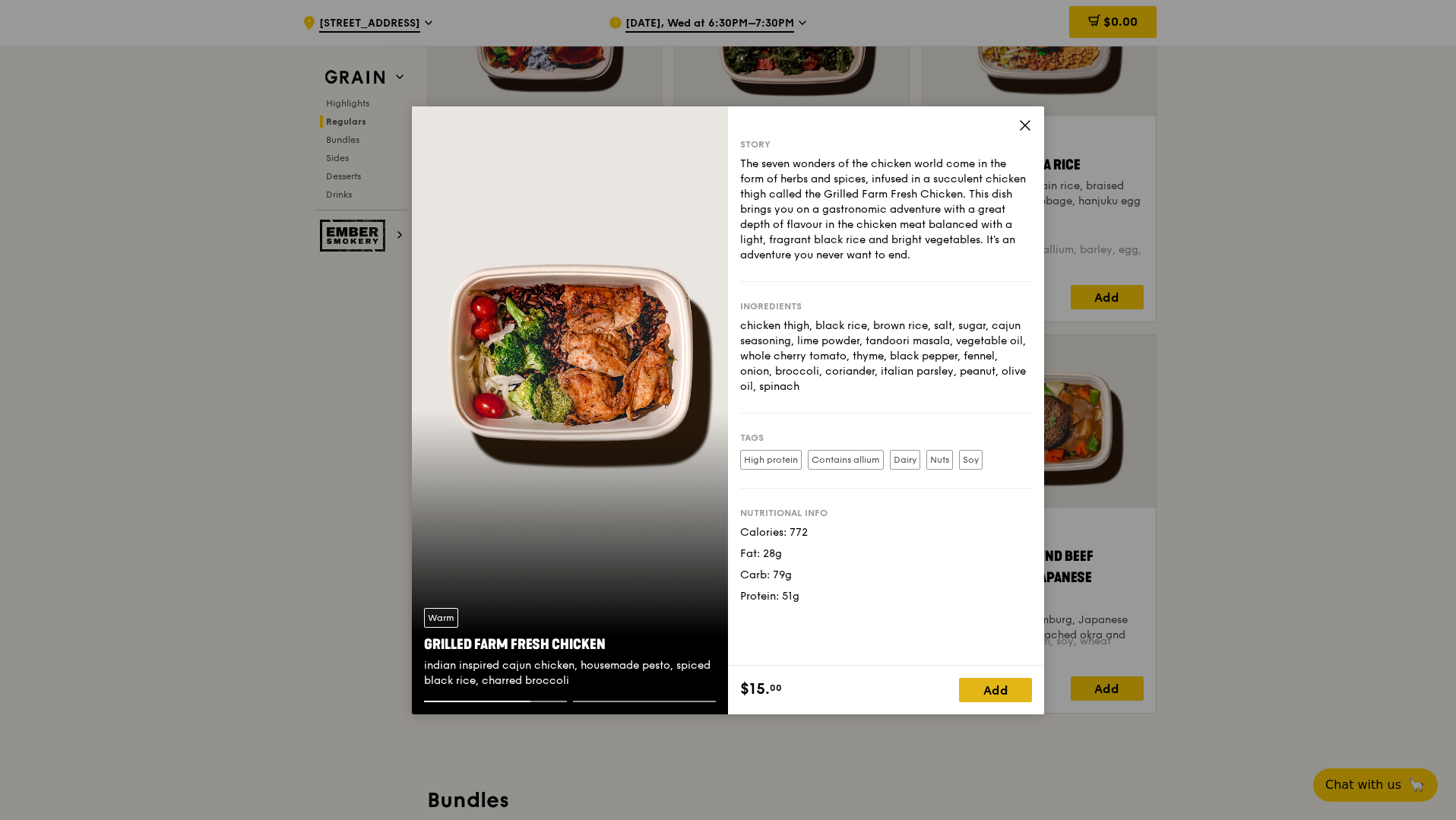
click at [1005, 699] on div "Add" at bounding box center [995, 690] width 73 height 24
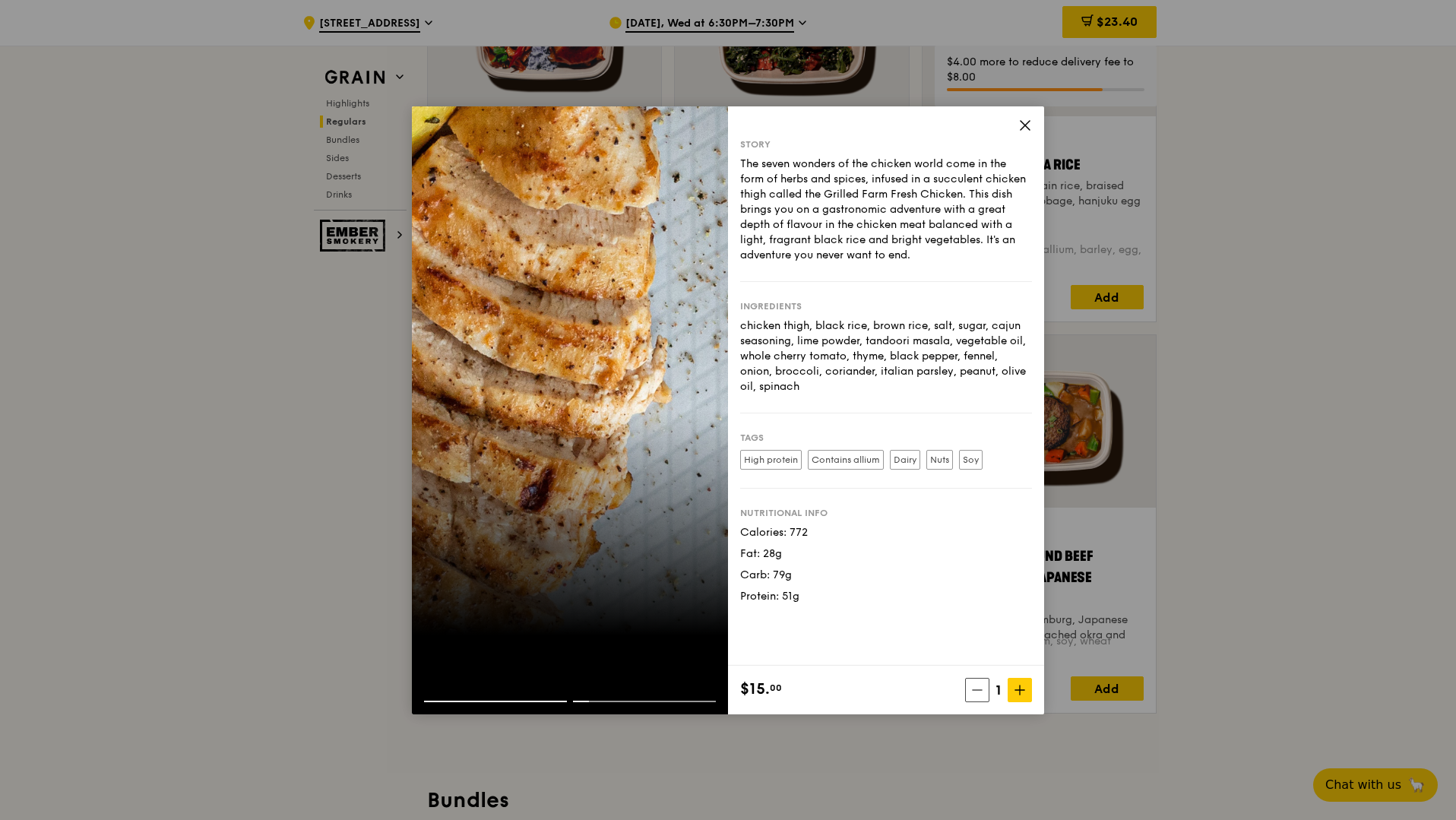
click at [1026, 120] on icon at bounding box center [1024, 125] width 13 height 13
